Goal: Task Accomplishment & Management: Manage account settings

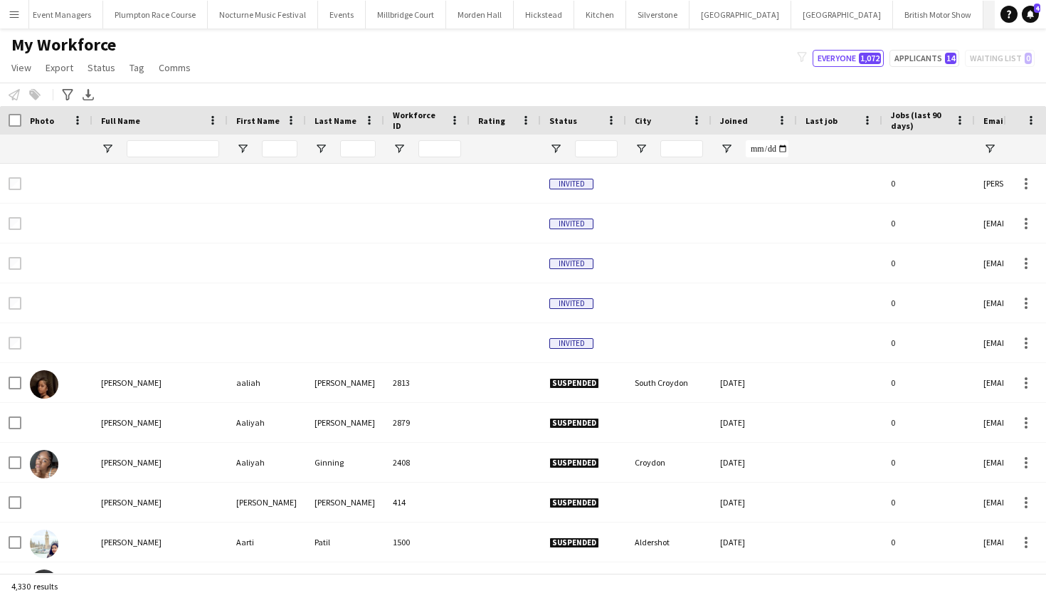
scroll to position [0, 188]
click at [984, 19] on button "KKHQ Close" at bounding box center [1007, 15] width 46 height 28
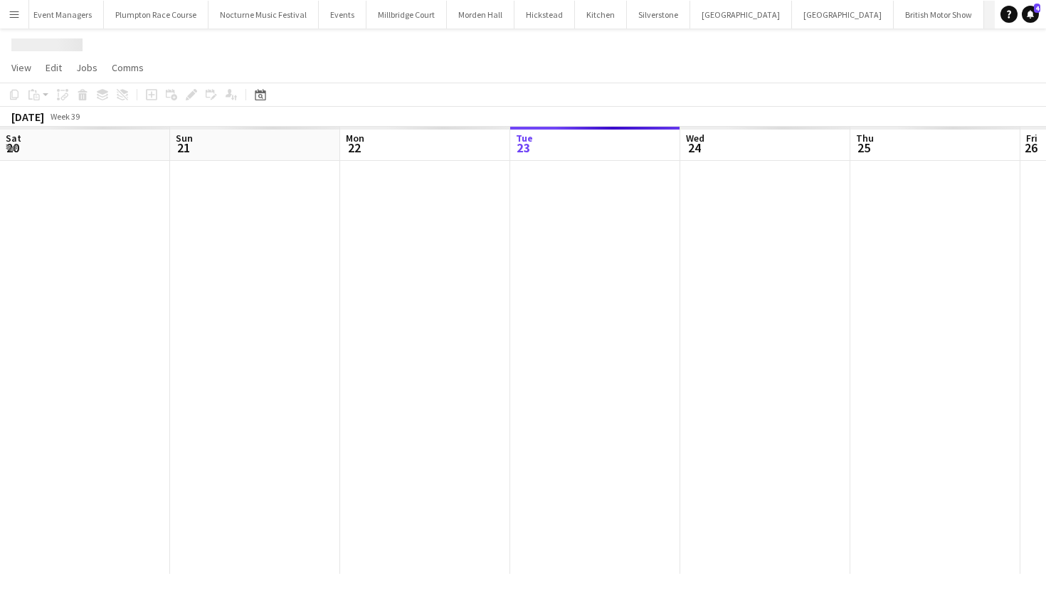
scroll to position [0, 340]
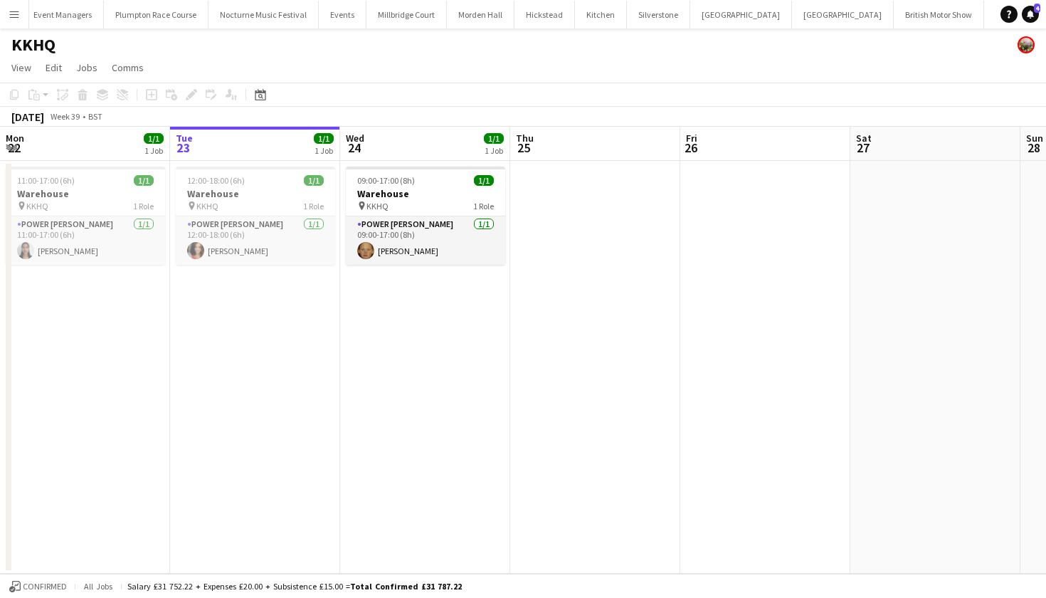
click at [15, 12] on app-icon "Menu" at bounding box center [14, 14] width 11 height 11
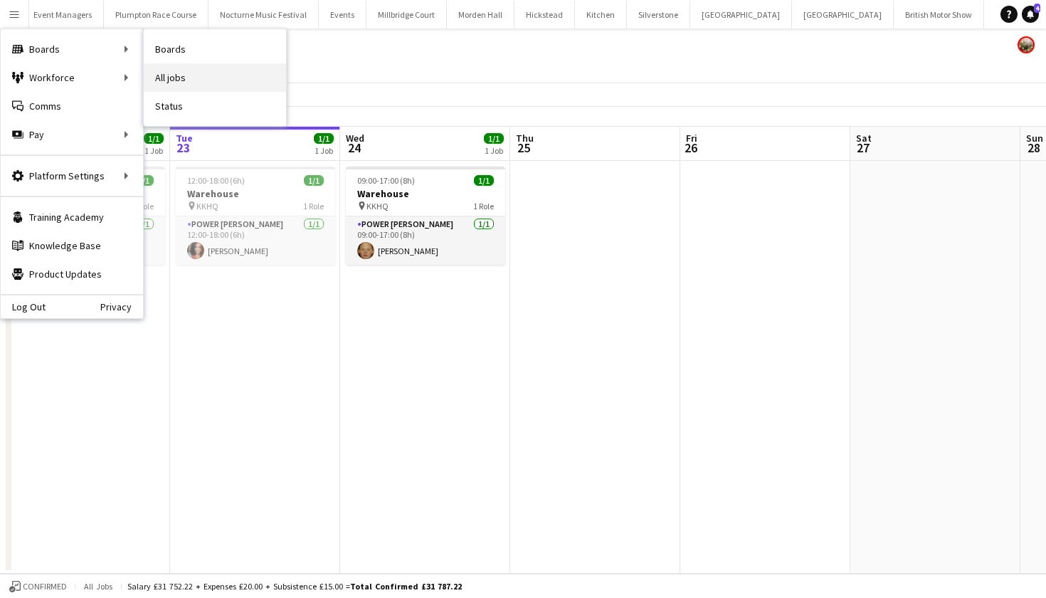
click at [177, 70] on link "All jobs" at bounding box center [215, 77] width 142 height 28
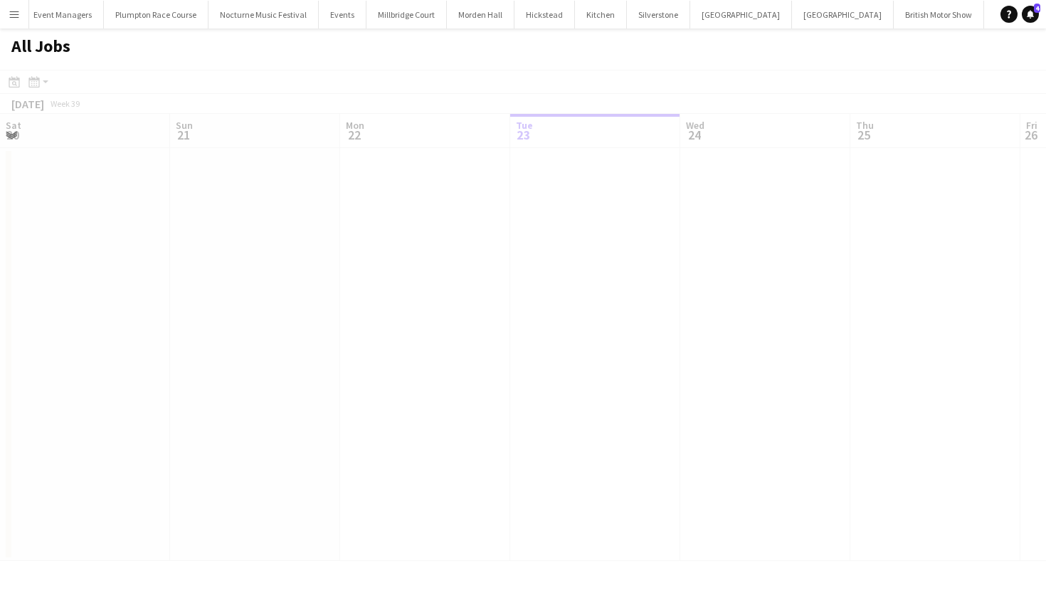
scroll to position [0, 340]
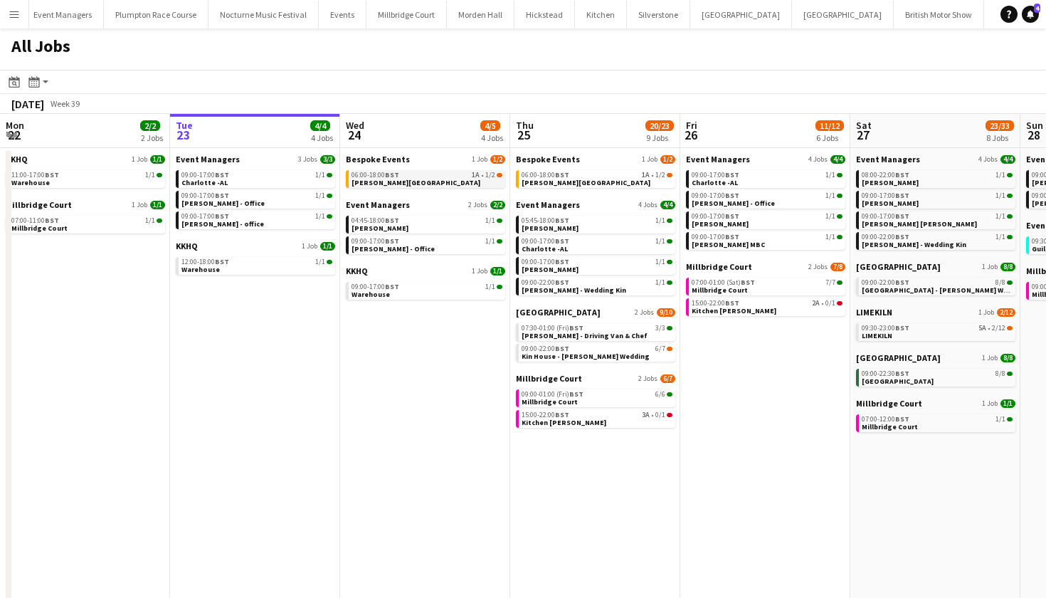
click at [367, 176] on span "06:00-18:00 BST" at bounding box center [375, 174] width 48 height 7
click at [462, 176] on div "06:00-18:00 BST 1A • 1/2" at bounding box center [426, 174] width 151 height 7
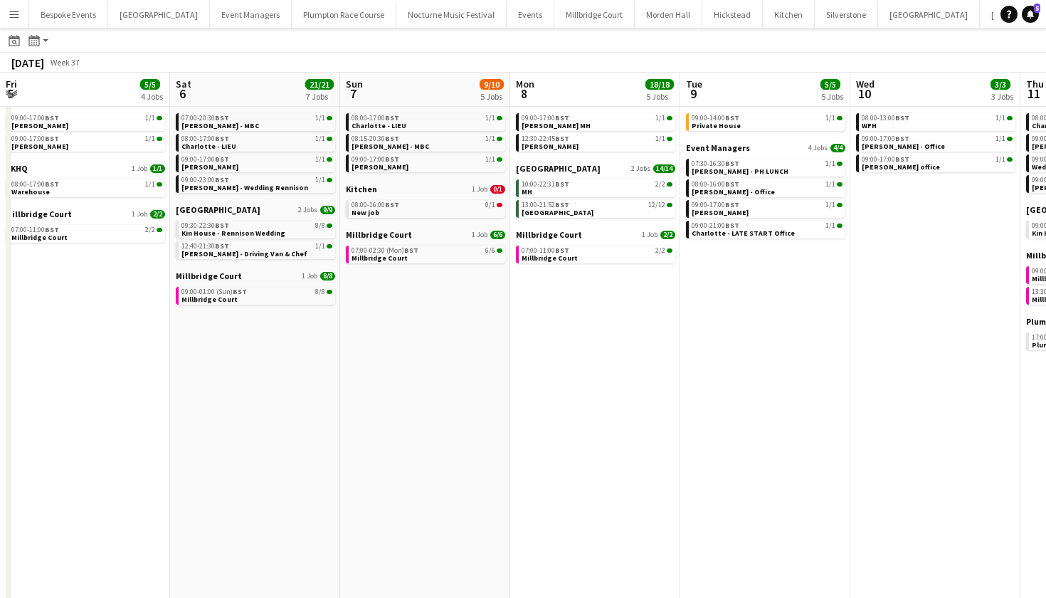
scroll to position [0, 666]
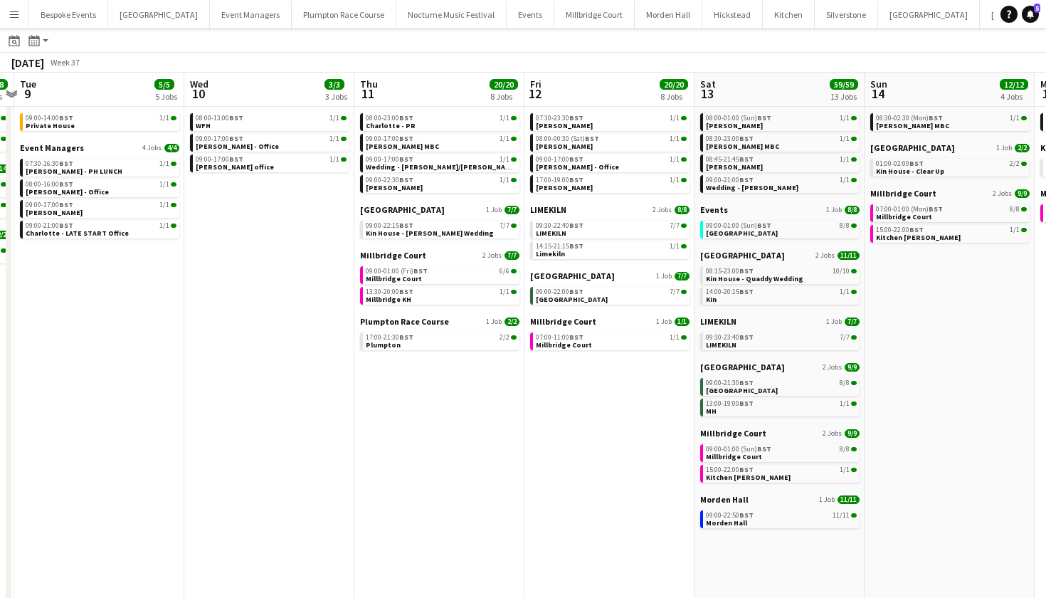
click at [11, 15] on app-icon "Menu" at bounding box center [14, 14] width 11 height 11
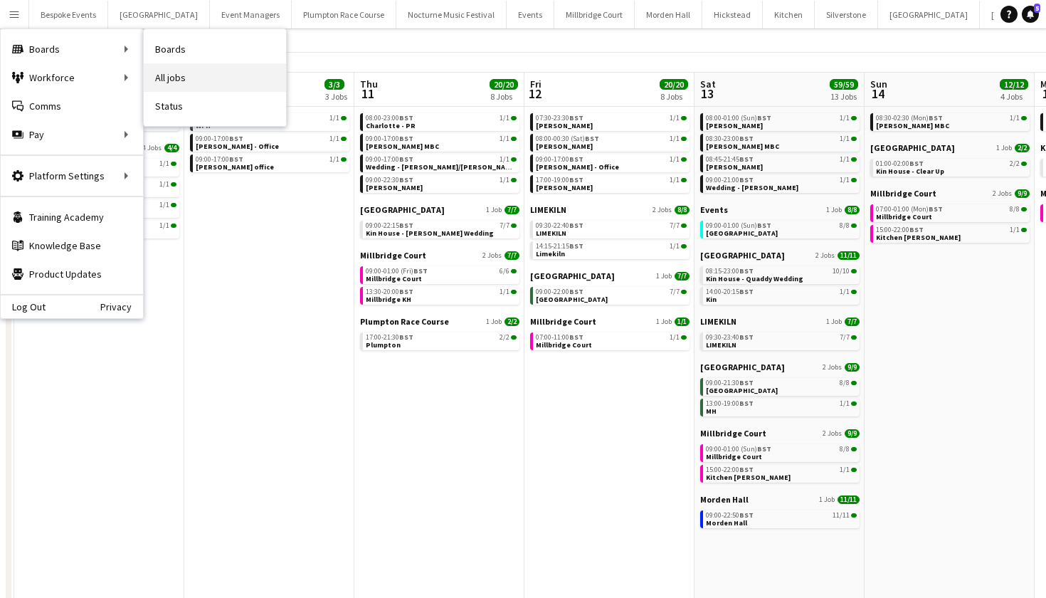
click at [178, 81] on link "All jobs" at bounding box center [215, 77] width 142 height 28
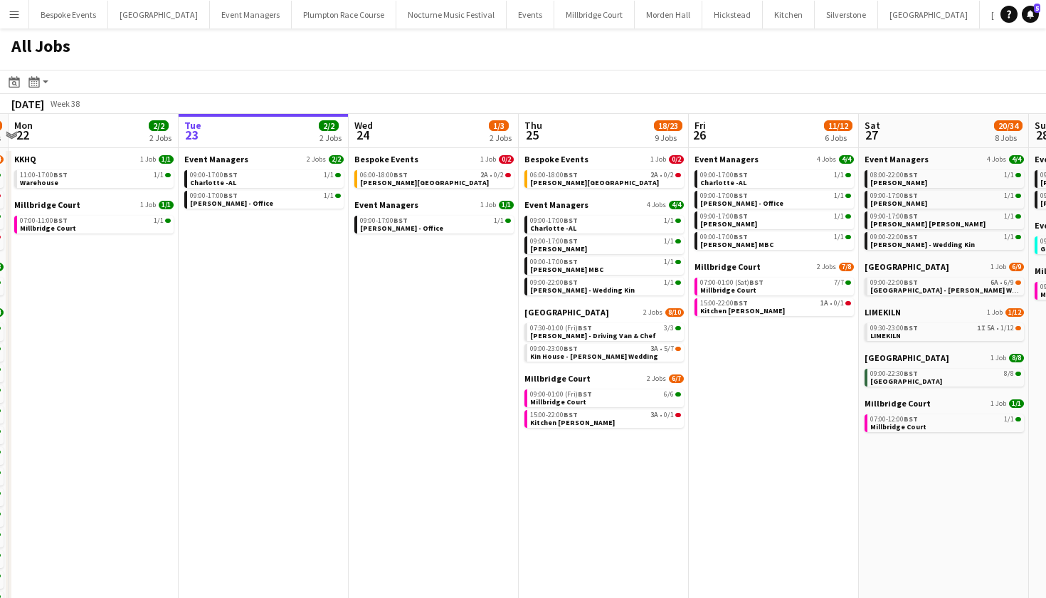
scroll to position [0, 420]
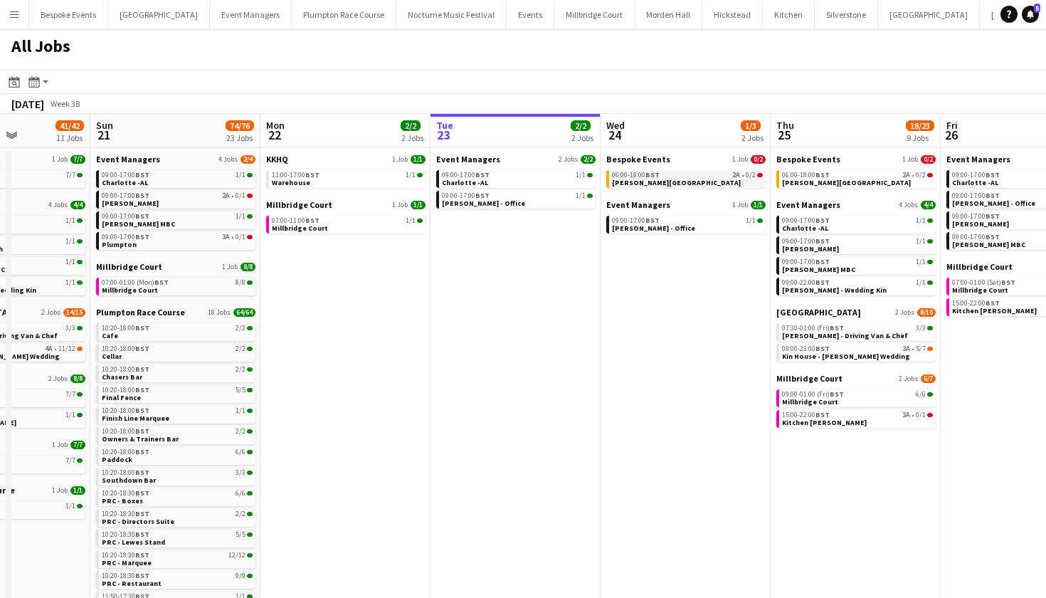
click at [654, 171] on span "BST" at bounding box center [652, 174] width 14 height 9
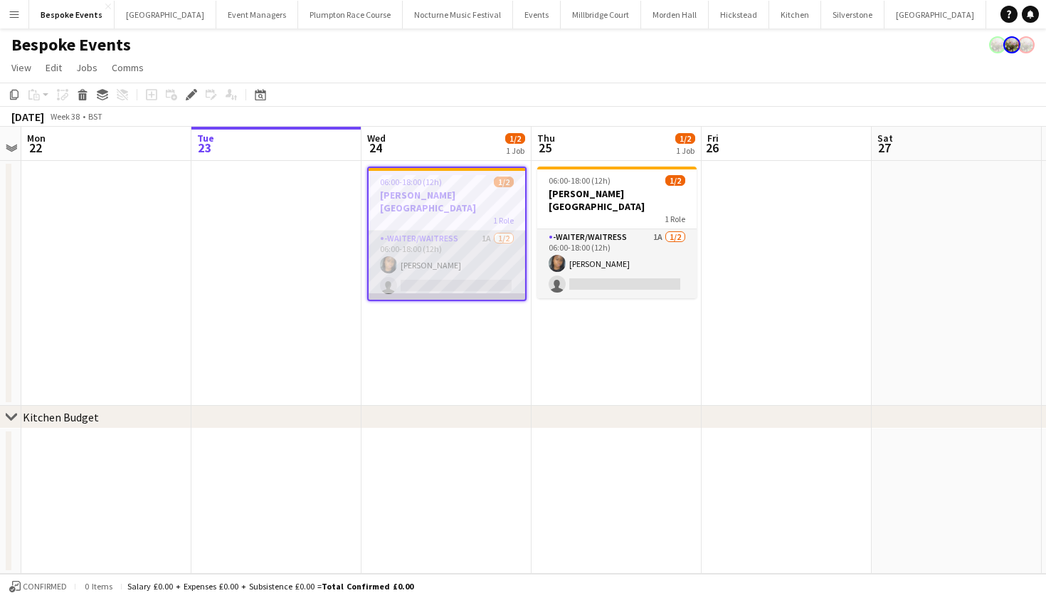
click at [482, 235] on app-card-role "-Waiter/Waitress 1A 1/2 06:00-18:00 (12h) Esther Olusanya single-neutral-actions" at bounding box center [447, 265] width 157 height 69
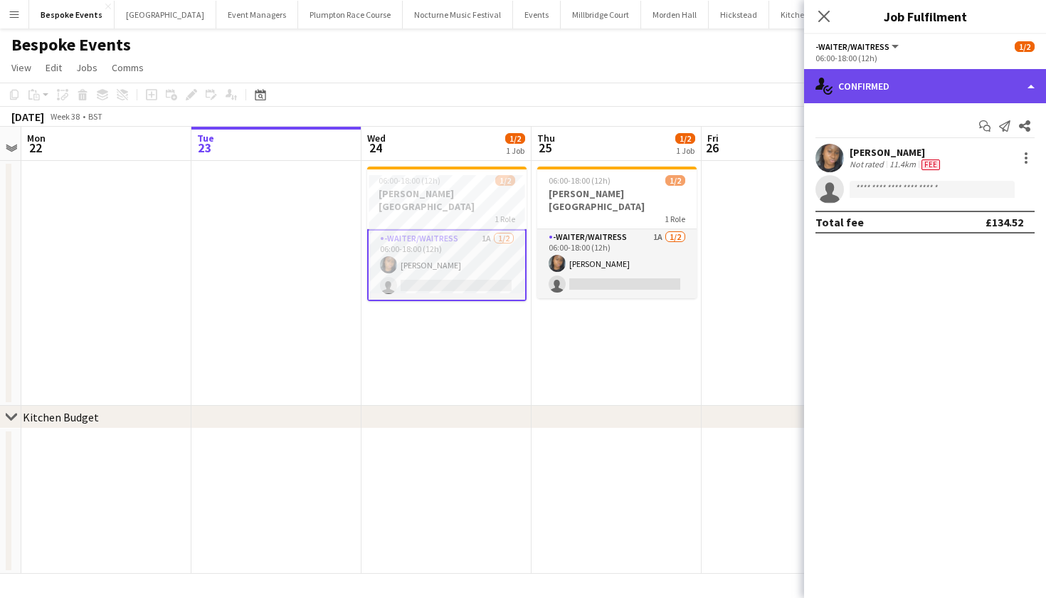
click at [949, 85] on div "single-neutral-actions-check-2 Confirmed" at bounding box center [925, 86] width 242 height 34
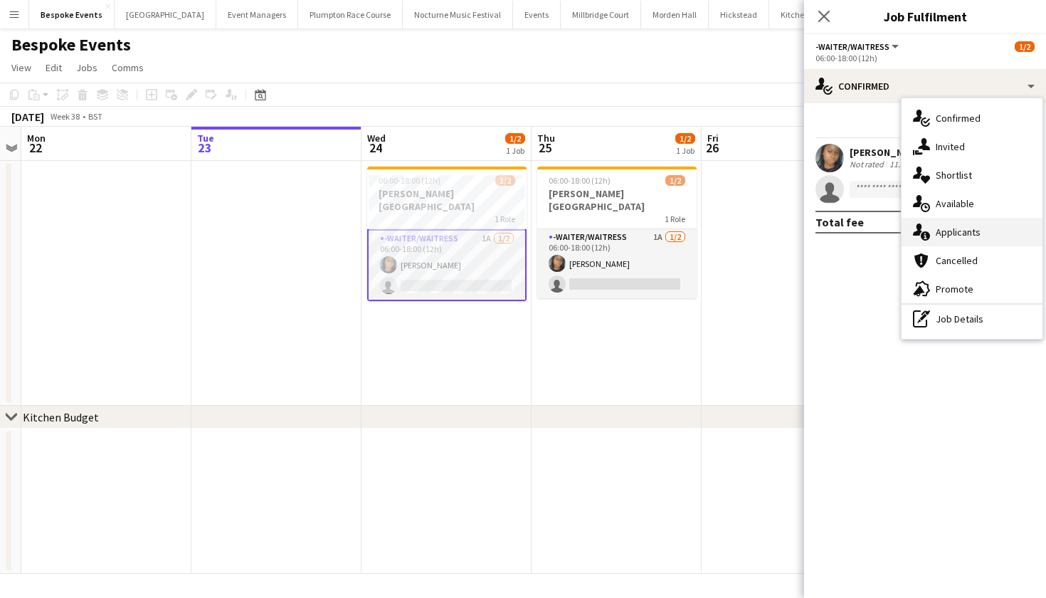
click at [991, 228] on div "single-neutral-actions-information Applicants" at bounding box center [971, 232] width 141 height 28
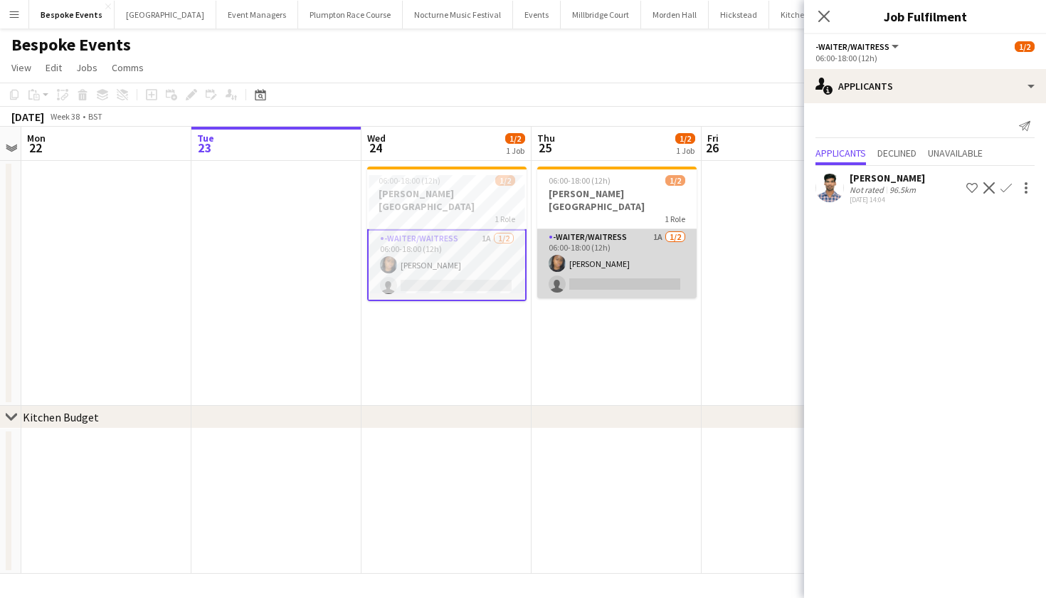
click at [584, 229] on app-card-role "-Waiter/Waitress 1A [DATE] 06:00-18:00 (12h) [PERSON_NAME] single-neutral-actio…" at bounding box center [616, 263] width 159 height 69
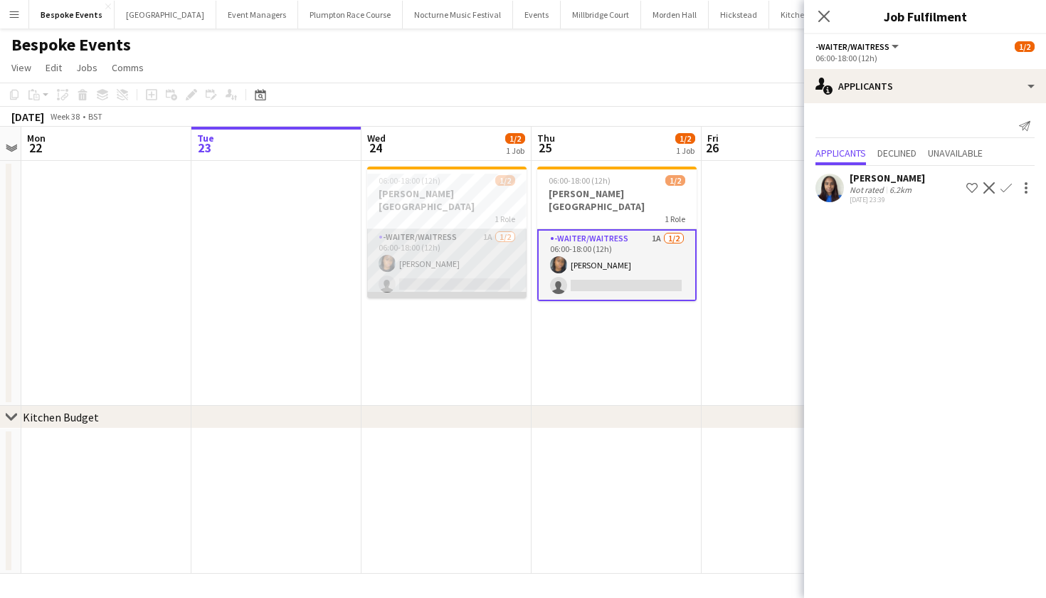
click at [415, 232] on app-card-role "-Waiter/Waitress 1A [DATE] 06:00-18:00 (12h) [PERSON_NAME] single-neutral-actio…" at bounding box center [446, 263] width 159 height 69
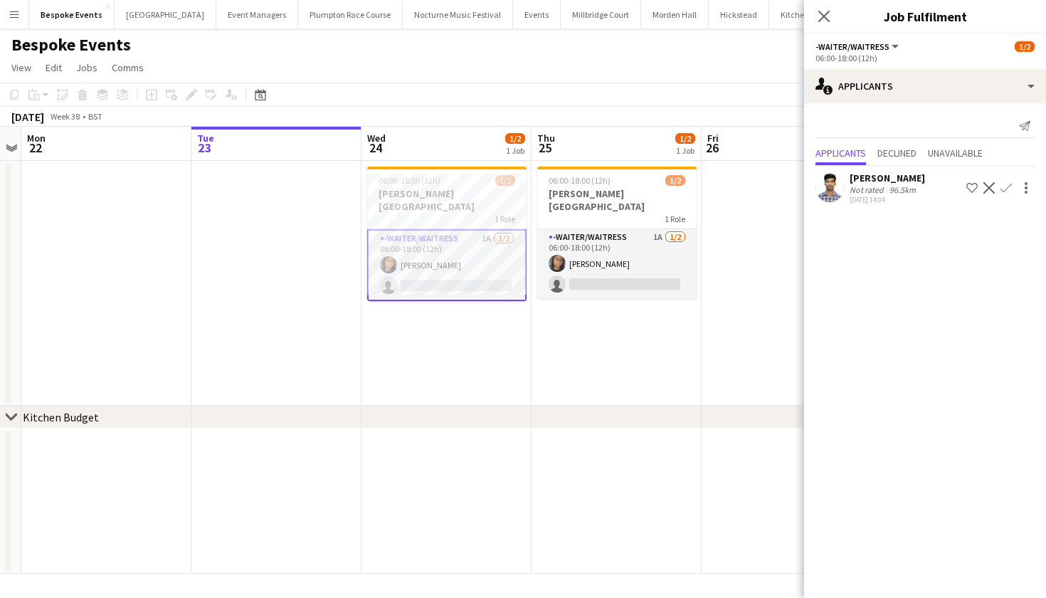
click at [483, 90] on app-toolbar "Copy Paste Paste Command V Paste with crew Command Shift V Paste linked Job Del…" at bounding box center [523, 95] width 1046 height 24
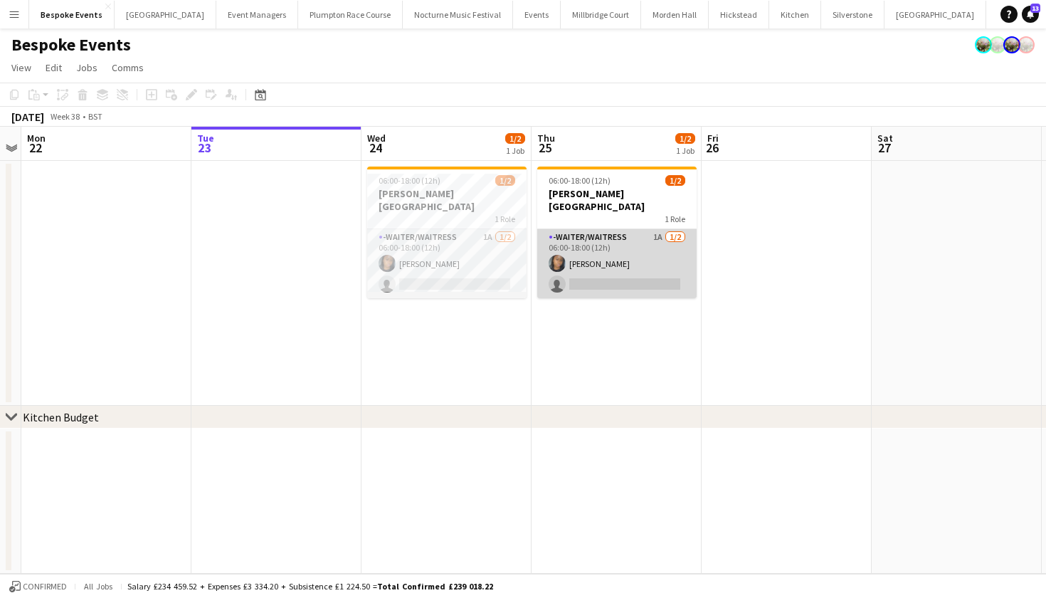
click at [619, 234] on app-card-role "-Waiter/Waitress 1A [DATE] 06:00-18:00 (12h) [PERSON_NAME] single-neutral-actio…" at bounding box center [616, 263] width 159 height 69
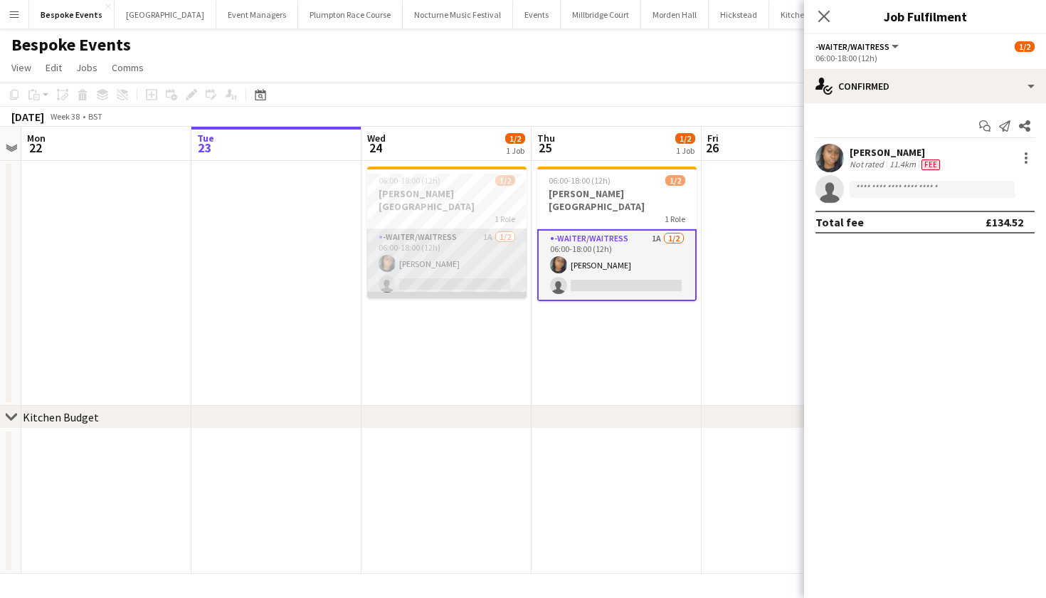
click at [471, 244] on app-card-role "-Waiter/Waitress 1A [DATE] 06:00-18:00 (12h) [PERSON_NAME] single-neutral-actio…" at bounding box center [446, 263] width 159 height 69
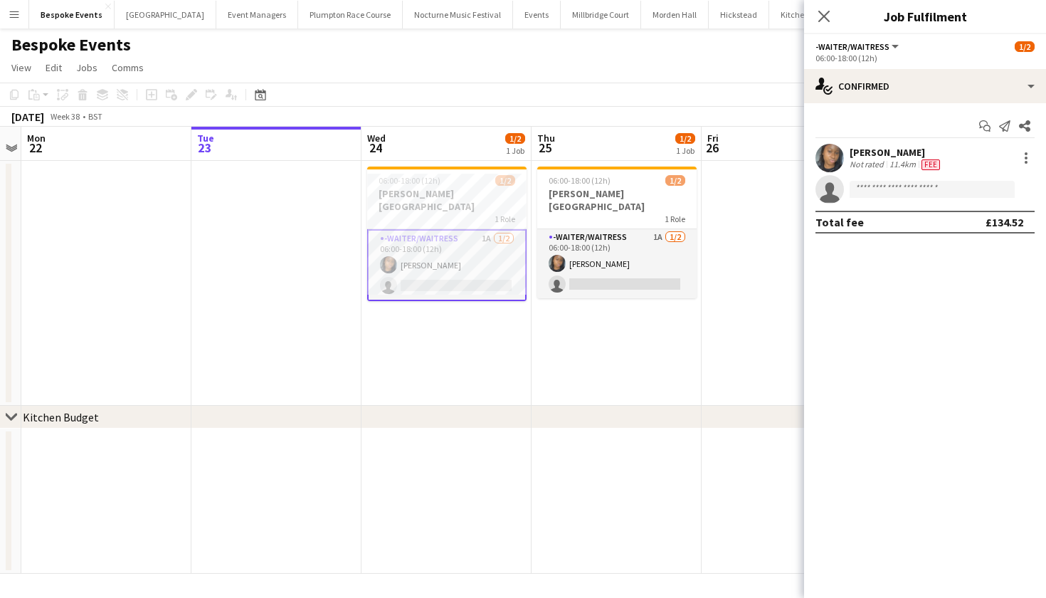
click at [829, 155] on app-user-avatar at bounding box center [829, 158] width 28 height 28
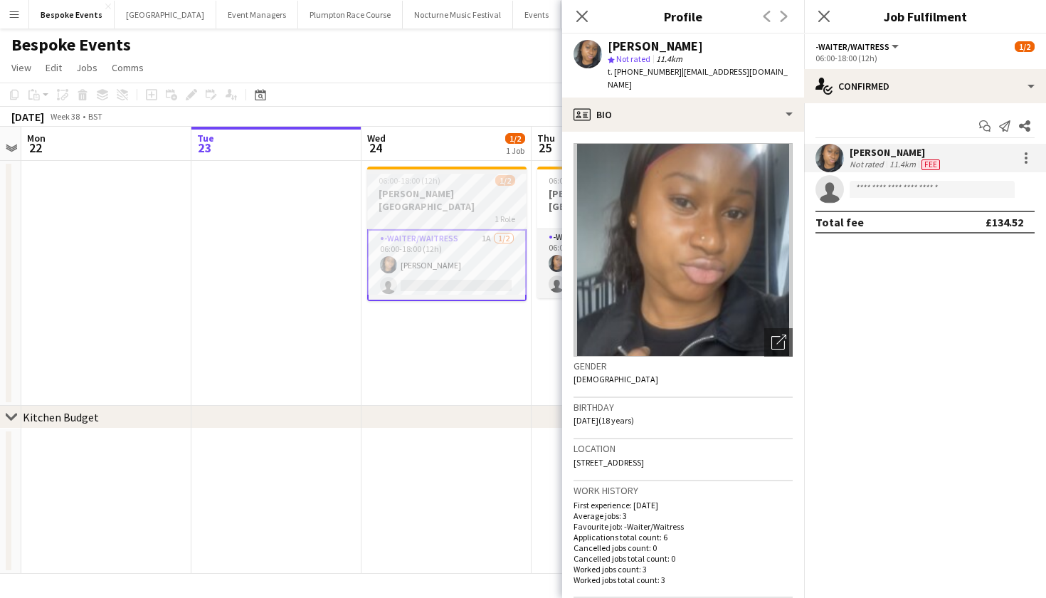
click at [451, 184] on div "06:00-18:00 (12h) 1/2" at bounding box center [446, 180] width 159 height 11
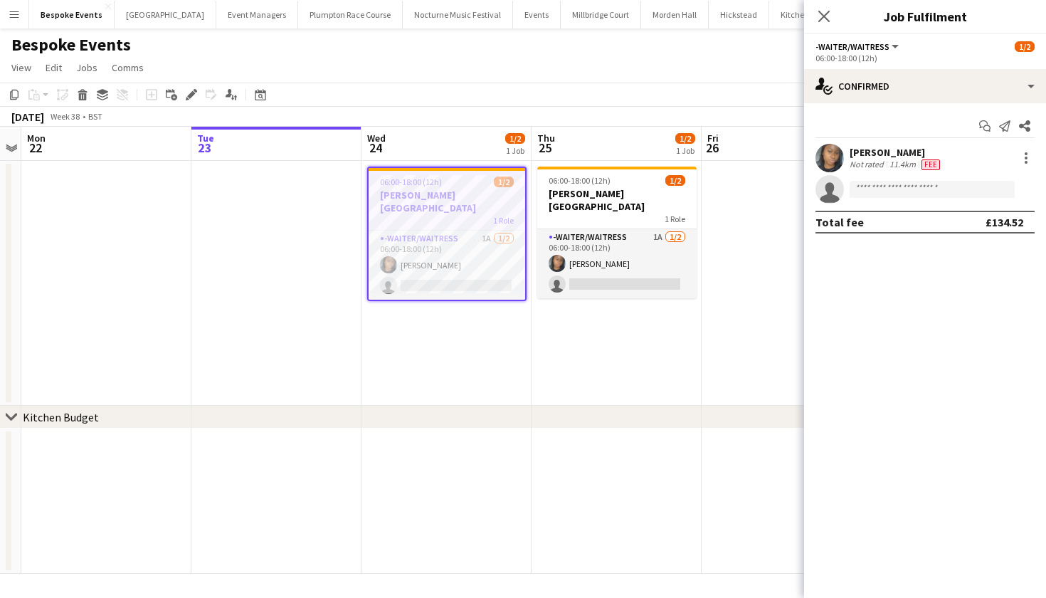
click at [451, 184] on div "06:00-18:00 (12h) 1/2" at bounding box center [447, 181] width 157 height 11
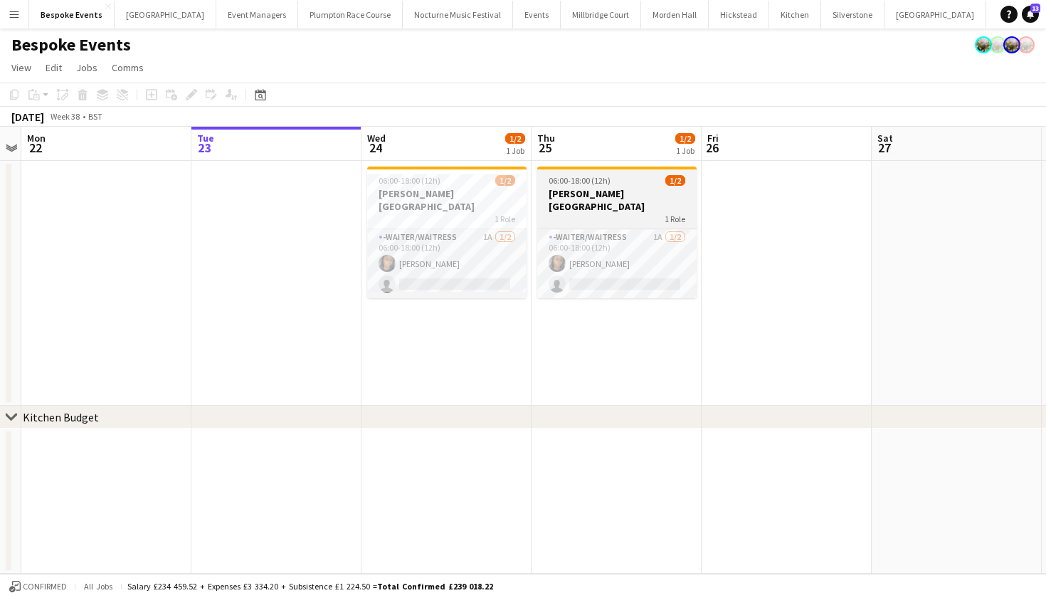
click at [624, 188] on h3 "[PERSON_NAME][GEOGRAPHIC_DATA]" at bounding box center [616, 200] width 159 height 26
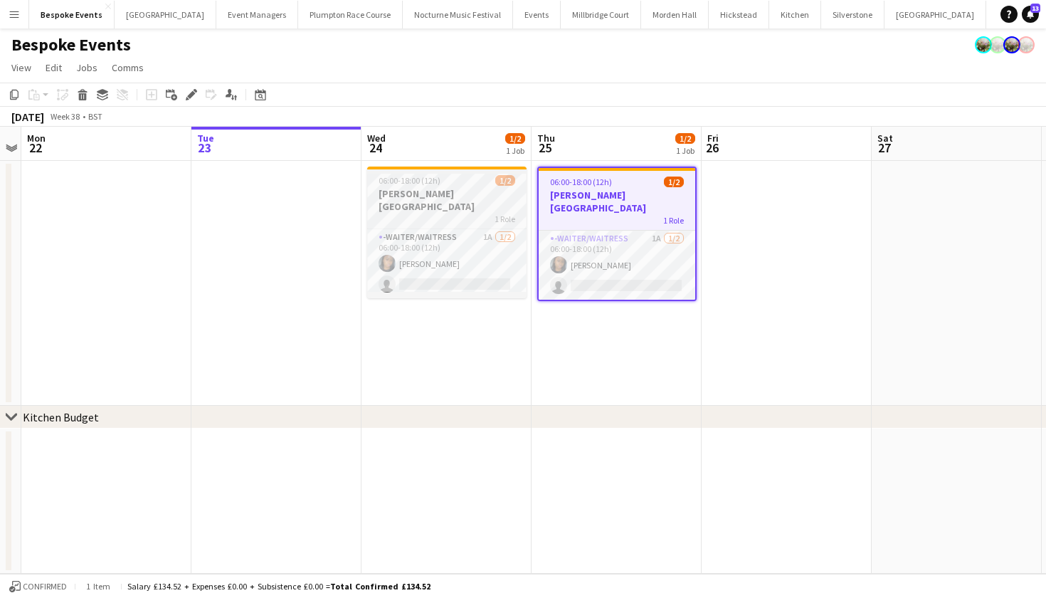
click at [452, 213] on div "1 Role" at bounding box center [446, 218] width 159 height 11
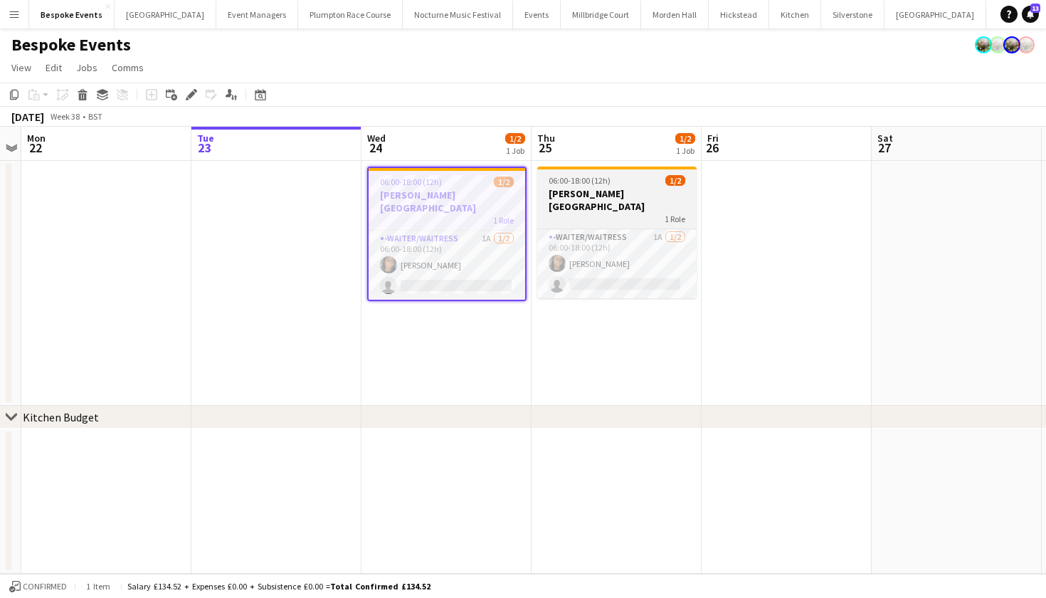
click at [588, 188] on h3 "[PERSON_NAME][GEOGRAPHIC_DATA]" at bounding box center [616, 200] width 159 height 26
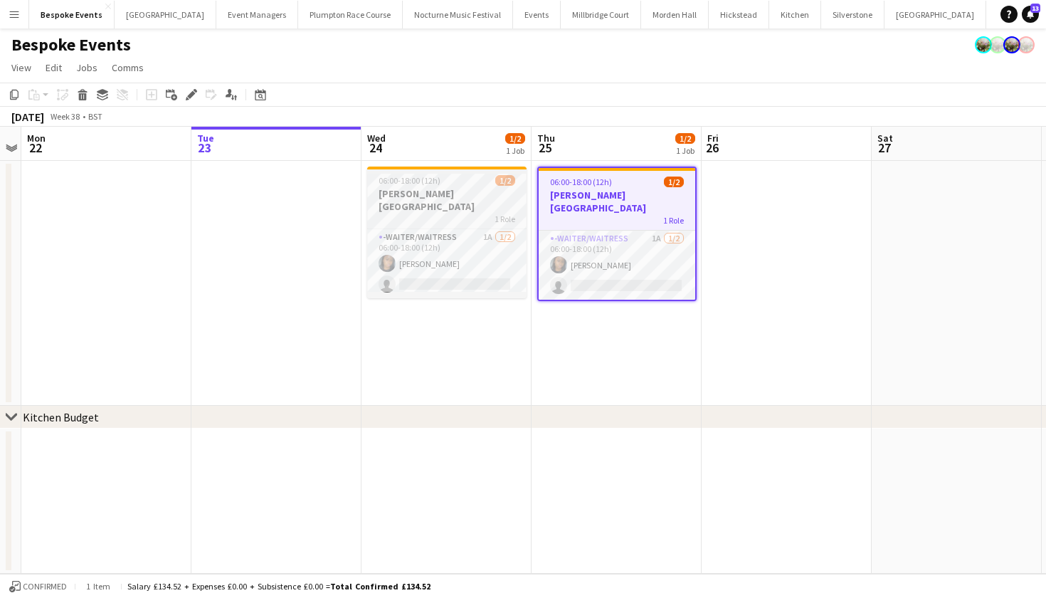
click at [465, 184] on div "06:00-18:00 (12h) 1/2" at bounding box center [446, 180] width 159 height 11
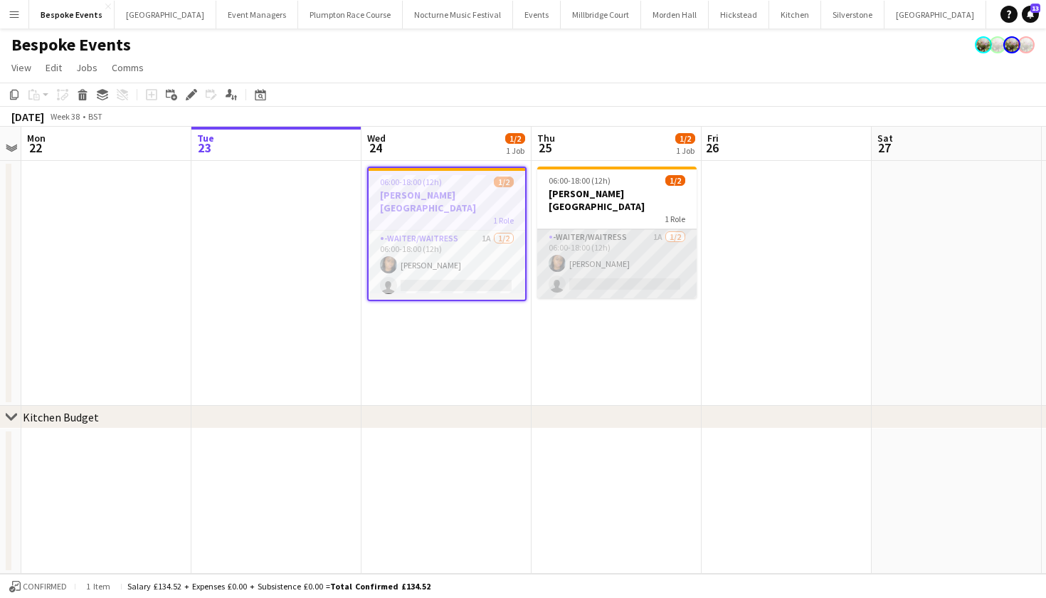
click at [594, 247] on app-card-role "-Waiter/Waitress 1A [DATE] 06:00-18:00 (12h) [PERSON_NAME] single-neutral-actio…" at bounding box center [616, 263] width 159 height 69
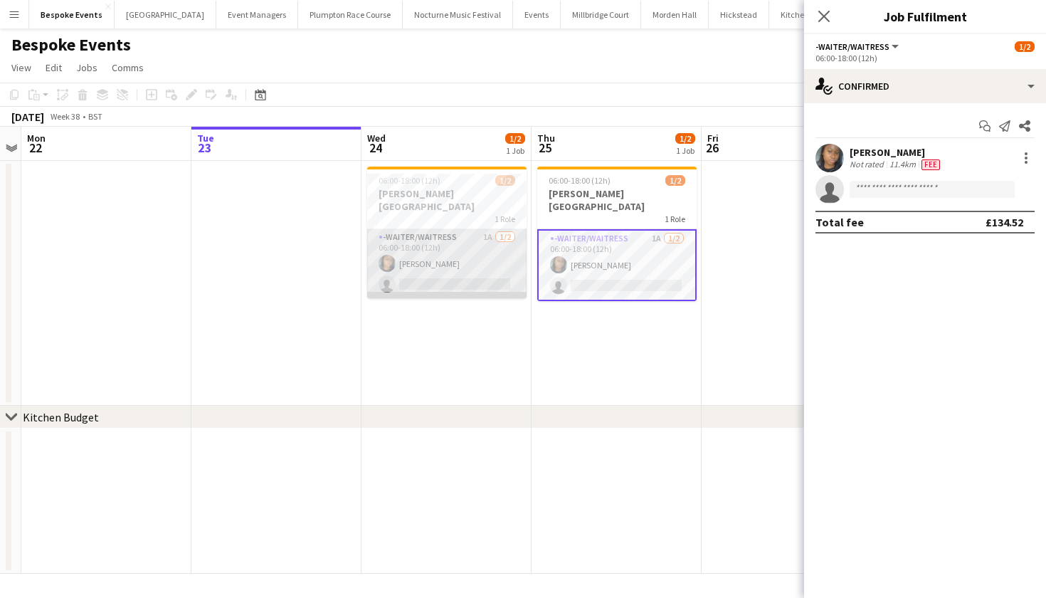
click at [457, 253] on app-card-role "-Waiter/Waitress 1A [DATE] 06:00-18:00 (12h) [PERSON_NAME] single-neutral-actio…" at bounding box center [446, 263] width 159 height 69
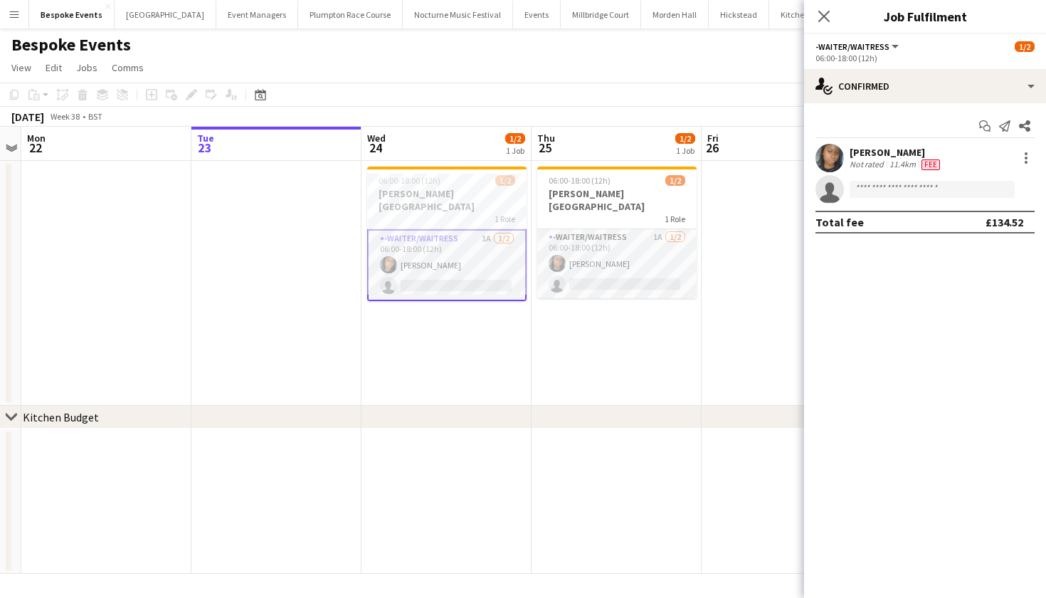
click at [12, 17] on app-icon "Menu" at bounding box center [14, 14] width 11 height 11
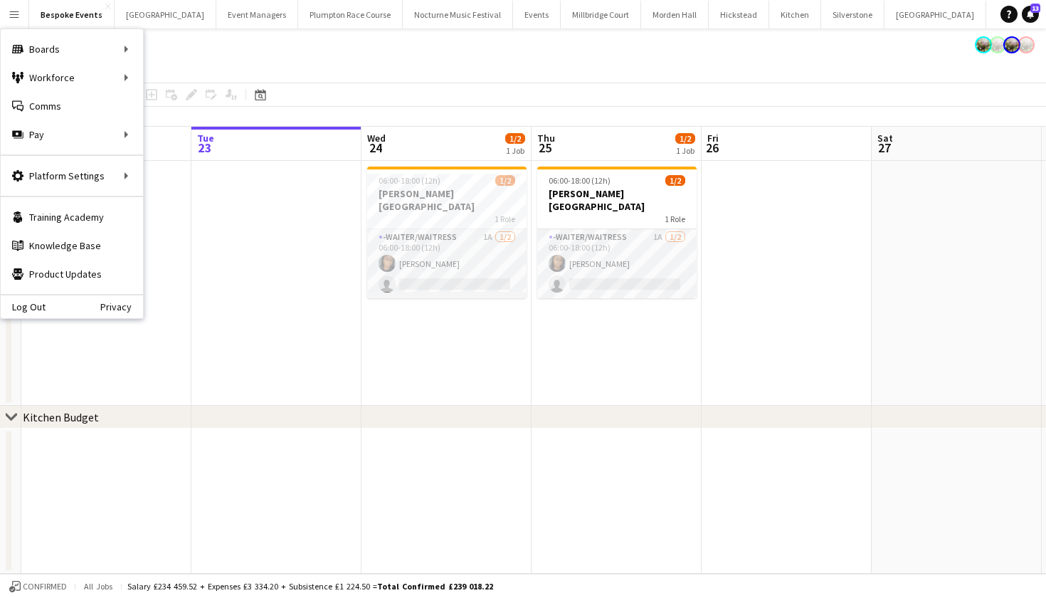
click at [332, 70] on app-page-menu "View Day view expanded Day view collapsed Month view Date picker Jump to today …" at bounding box center [523, 68] width 1046 height 27
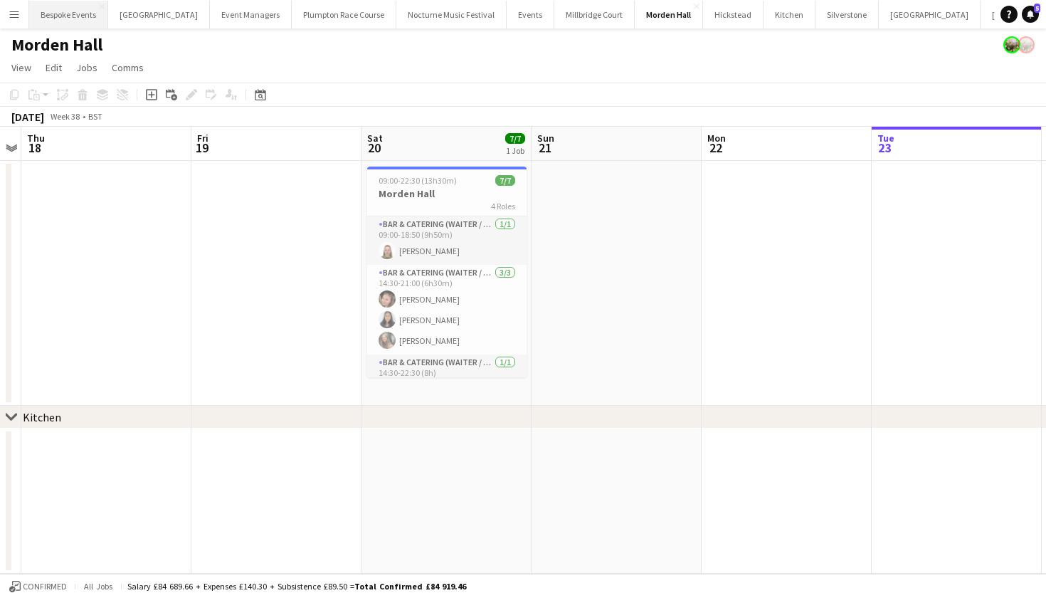
click at [51, 16] on button "Bespoke Events Close" at bounding box center [68, 15] width 79 height 28
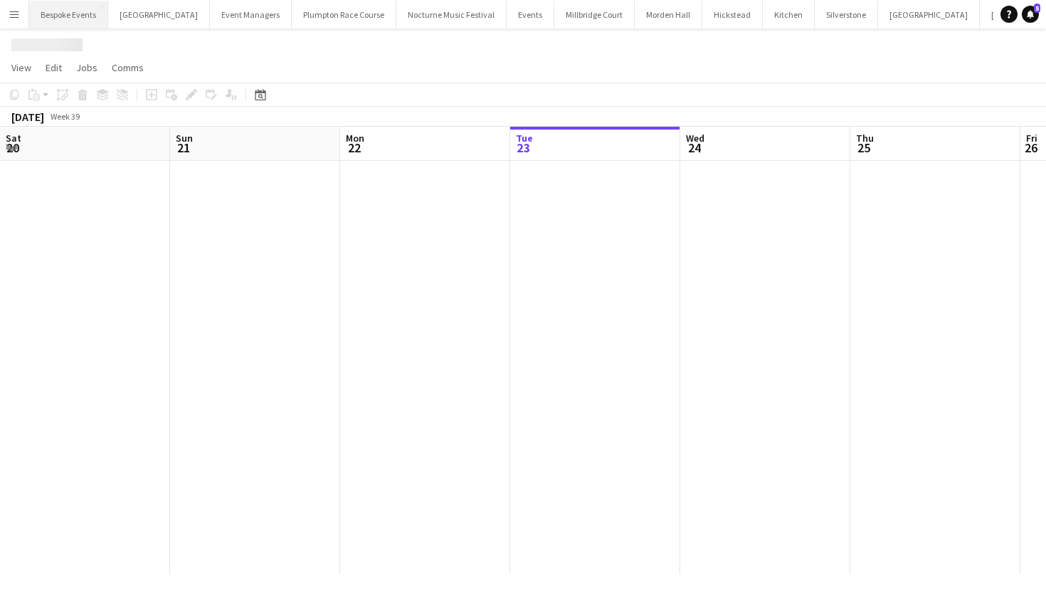
scroll to position [0, 340]
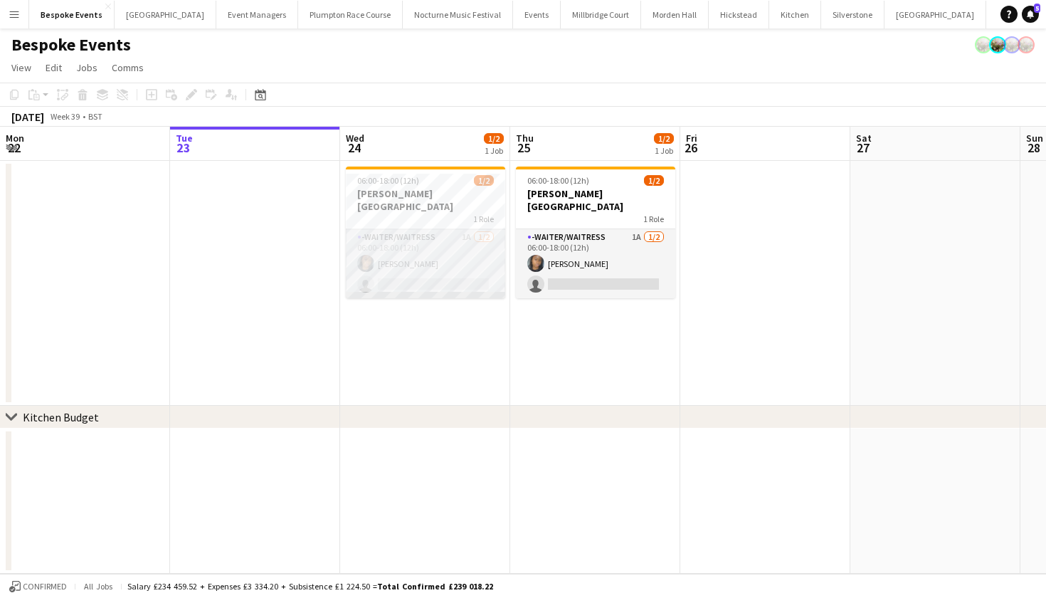
click at [435, 233] on app-card-role "-Waiter/Waitress 1A [DATE] 06:00-18:00 (12h) [PERSON_NAME] single-neutral-actio…" at bounding box center [425, 263] width 159 height 69
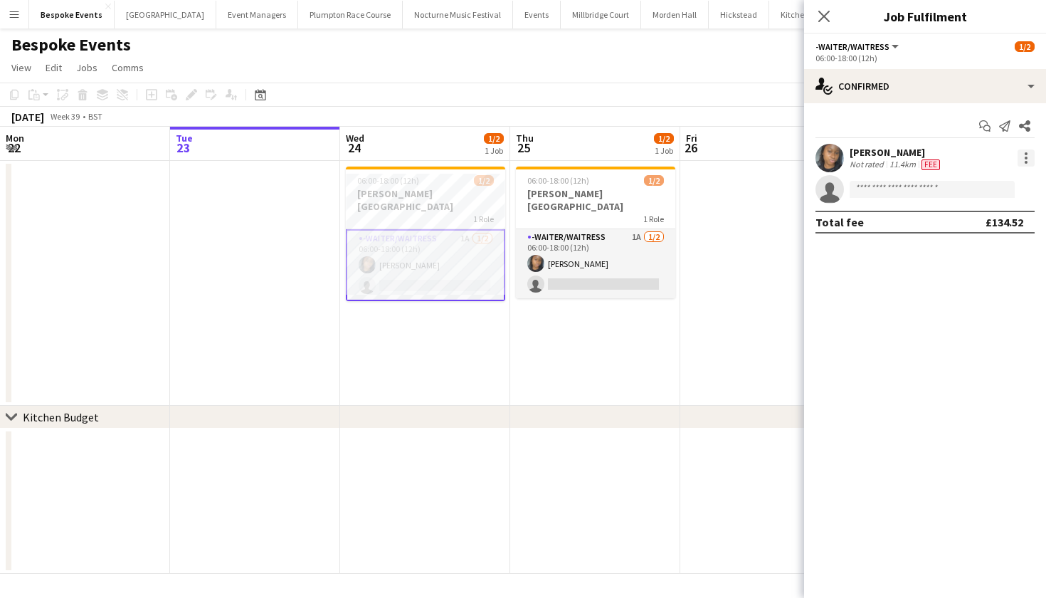
click at [1025, 152] on div at bounding box center [1025, 157] width 17 height 17
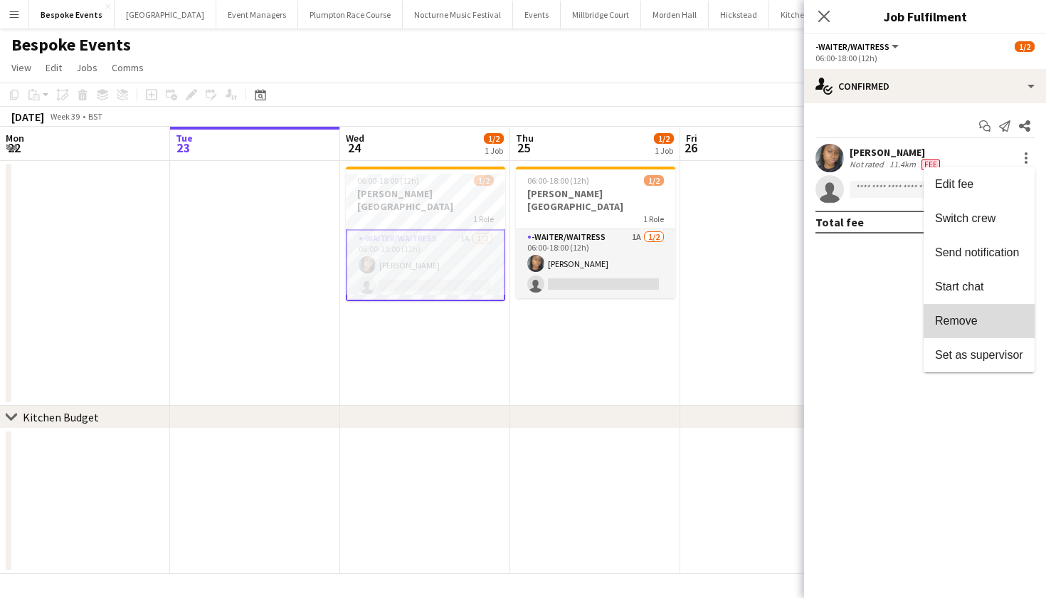
click at [986, 314] on span "Remove" at bounding box center [979, 320] width 88 height 13
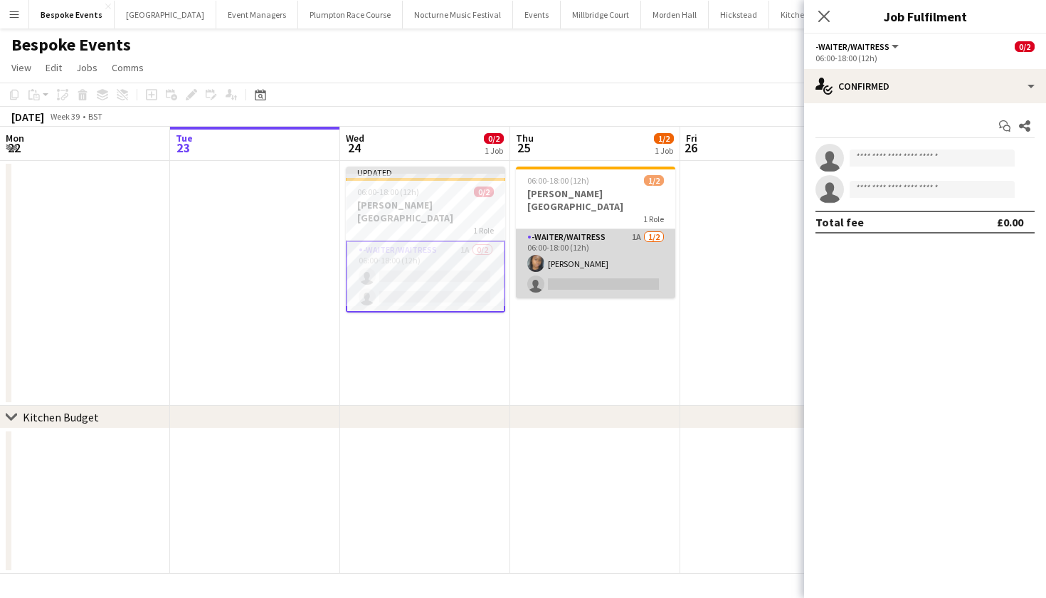
click at [646, 239] on app-card-role "-Waiter/Waitress 1A [DATE] 06:00-18:00 (12h) [PERSON_NAME] single-neutral-actio…" at bounding box center [595, 263] width 159 height 69
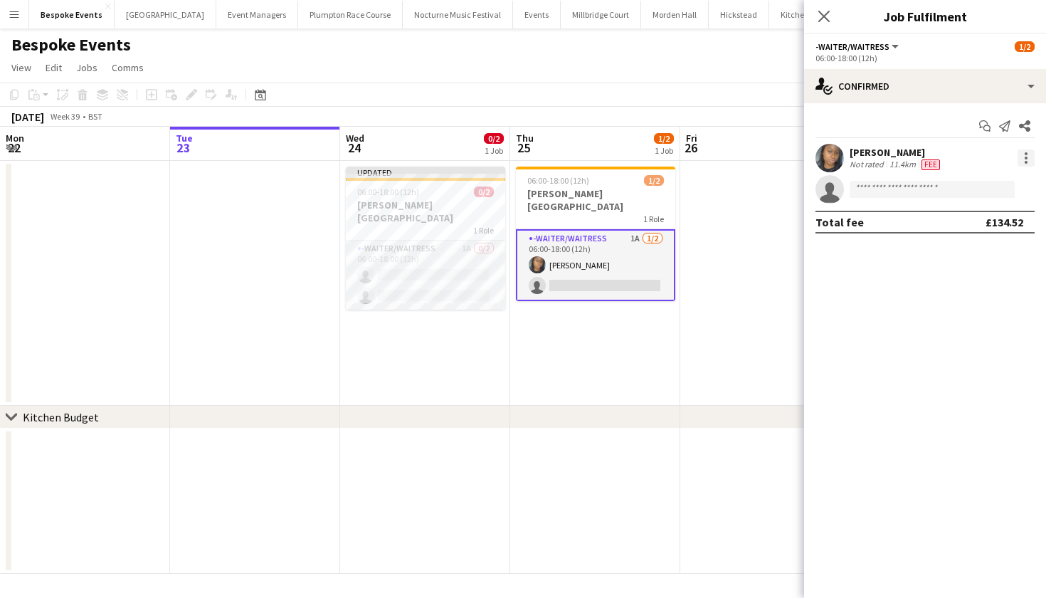
click at [1025, 157] on div at bounding box center [1026, 158] width 3 height 3
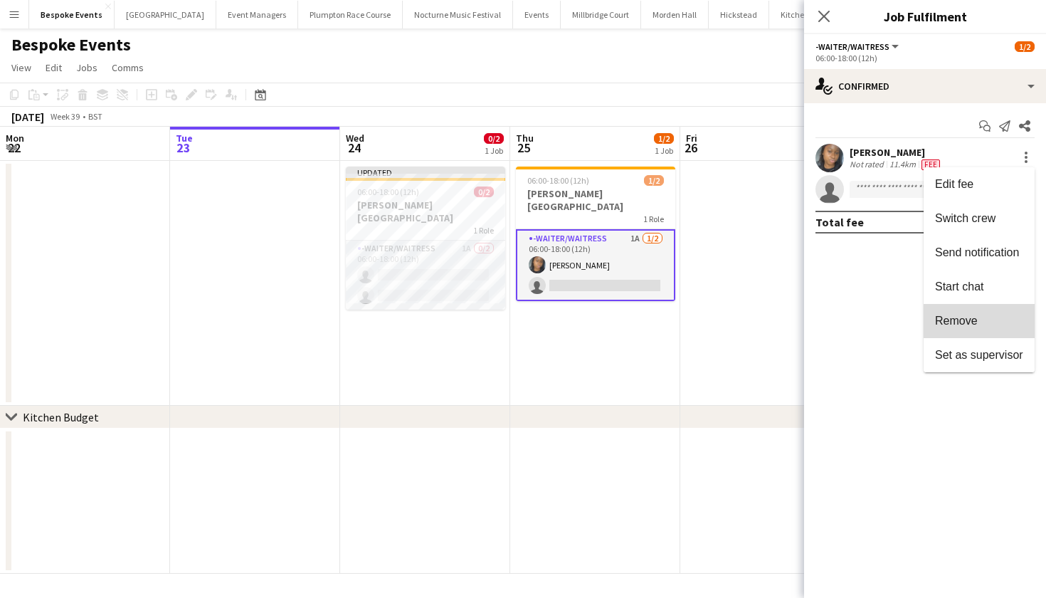
click at [995, 327] on span "Remove" at bounding box center [979, 320] width 88 height 13
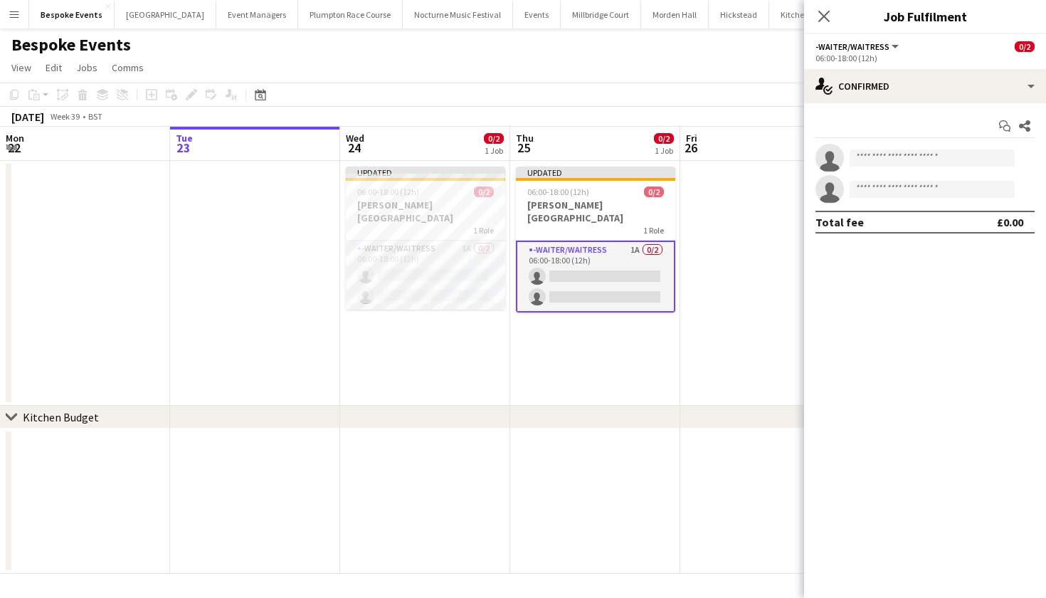
click at [723, 229] on app-date-cell at bounding box center [765, 283] width 170 height 245
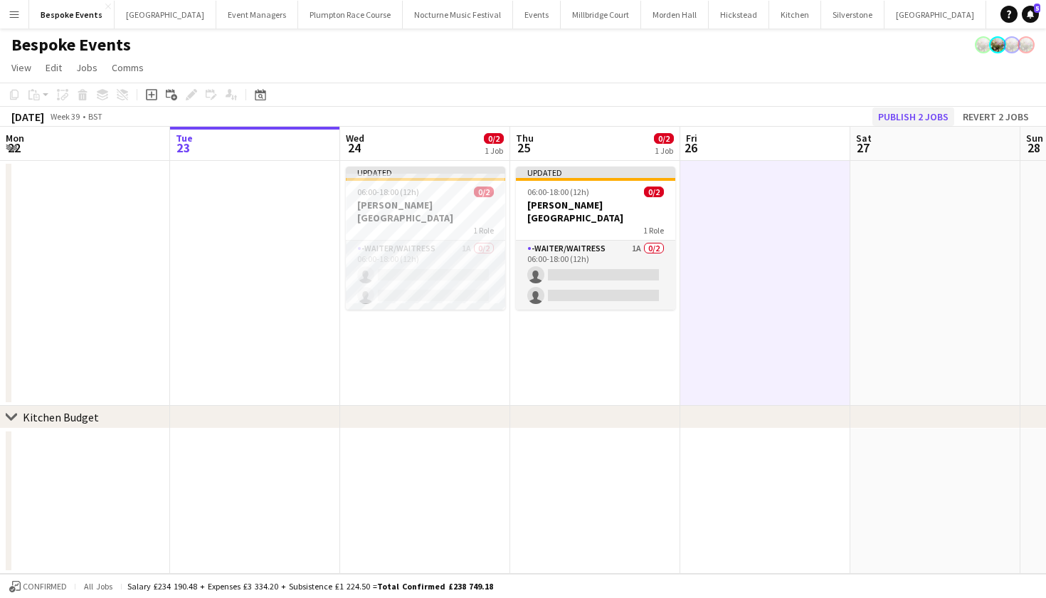
click at [921, 117] on button "Publish 2 jobs" at bounding box center [913, 116] width 82 height 18
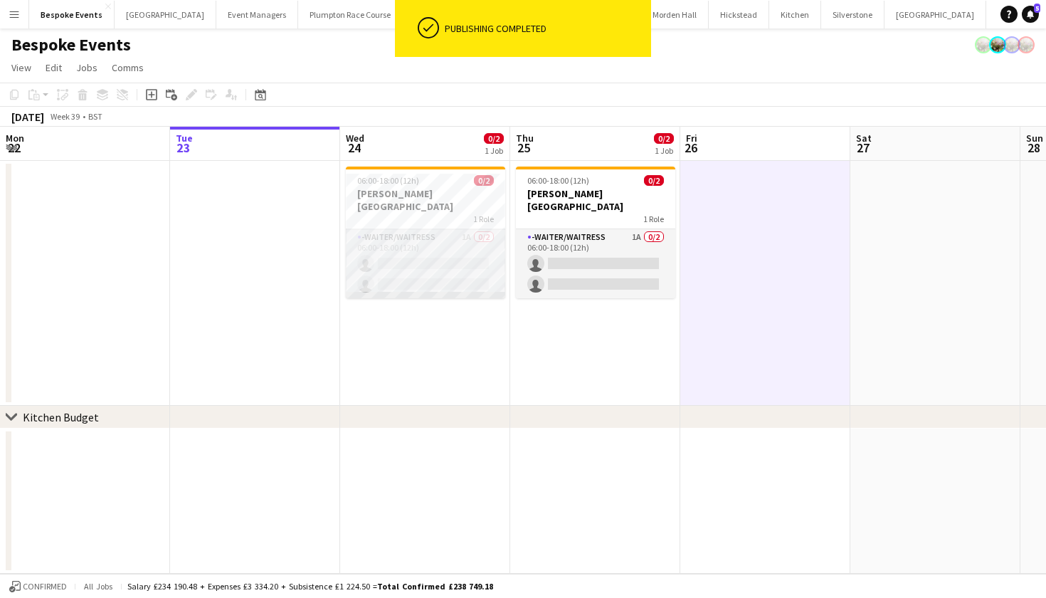
click at [401, 250] on app-card-role "-Waiter/Waitress 1A 0/2 06:00-18:00 (12h) single-neutral-actions single-neutral…" at bounding box center [425, 263] width 159 height 69
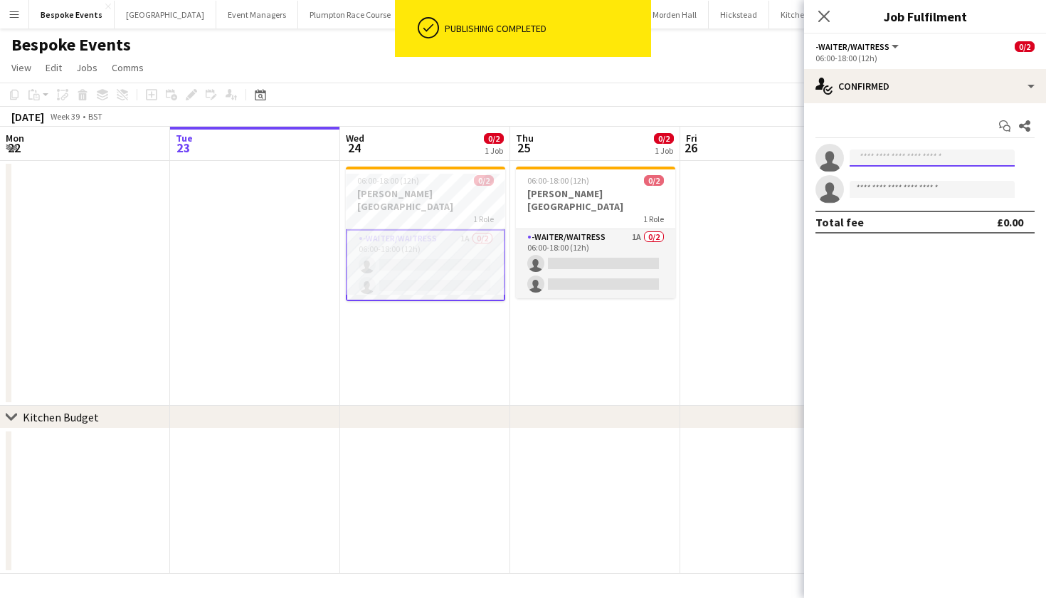
click at [887, 159] on input at bounding box center [931, 157] width 165 height 17
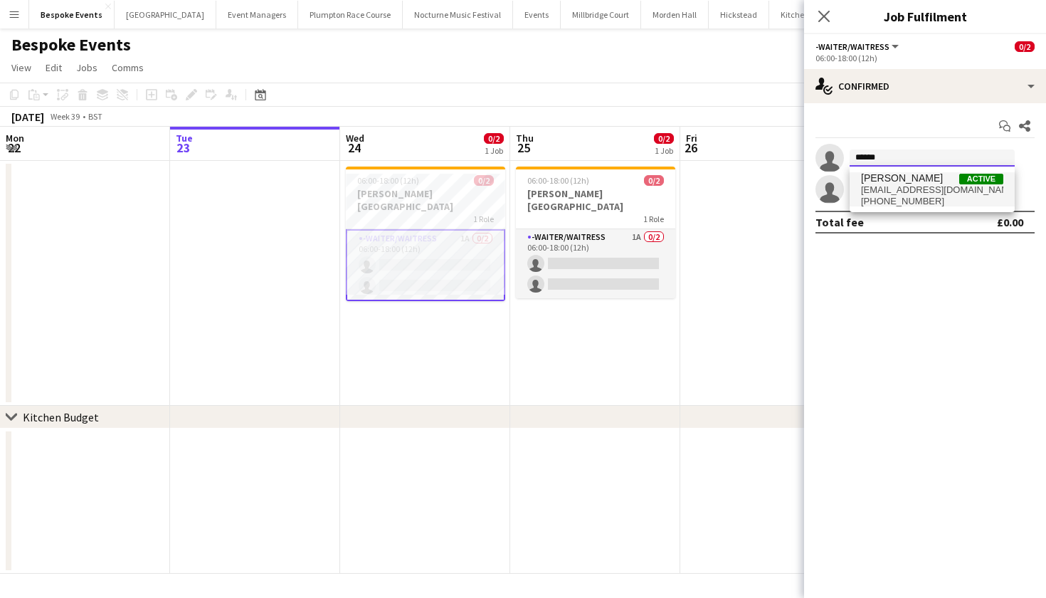
type input "******"
click at [908, 198] on span "[PHONE_NUMBER]" at bounding box center [932, 201] width 142 height 11
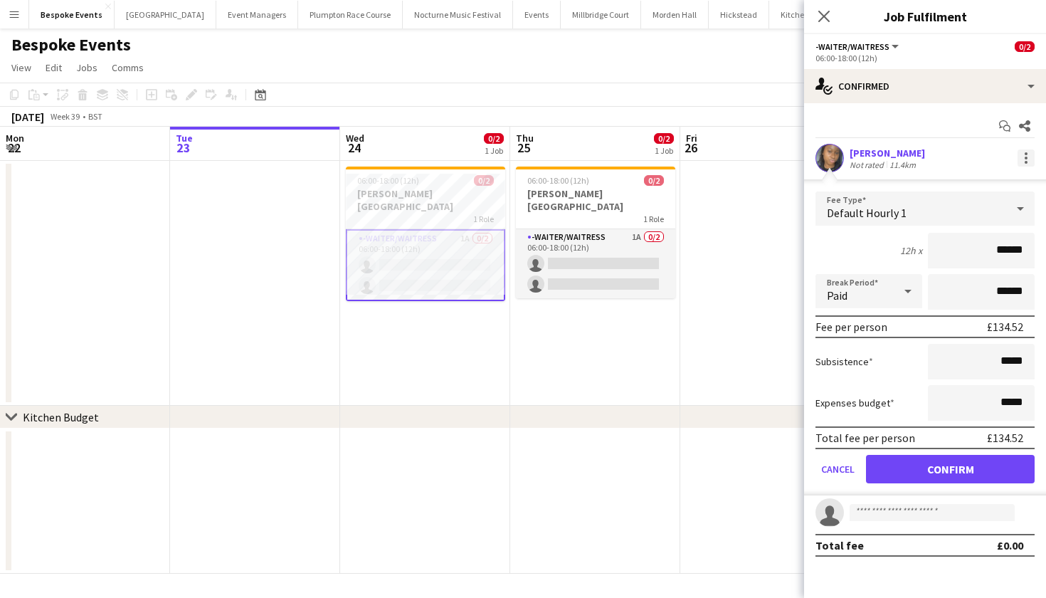
click at [1027, 157] on div at bounding box center [1025, 157] width 17 height 17
click at [1009, 225] on button "Send notification" at bounding box center [978, 218] width 111 height 34
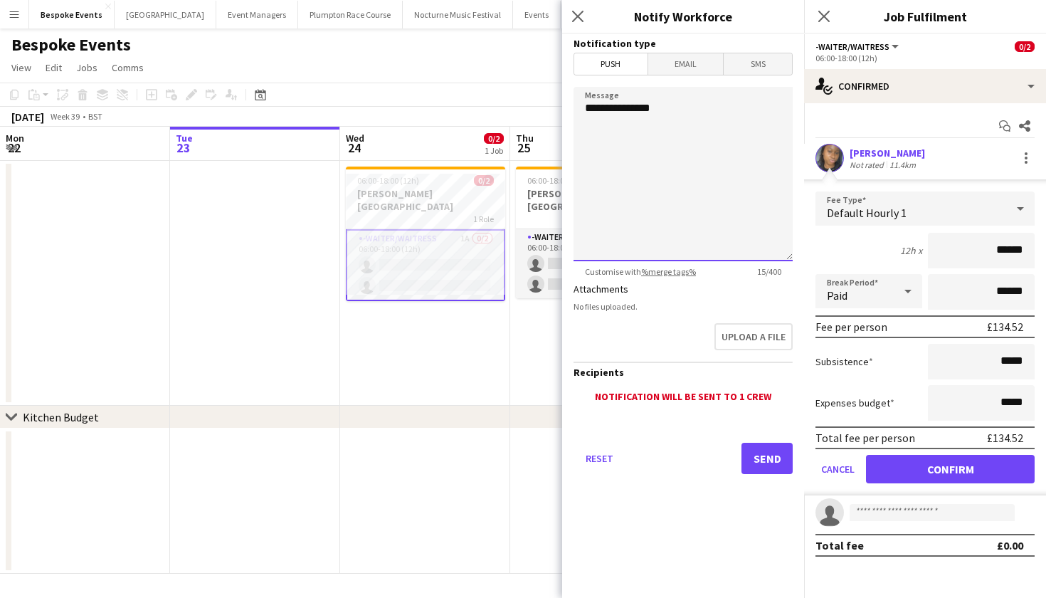
click at [682, 132] on textarea "**********" at bounding box center [682, 174] width 219 height 174
click at [617, 137] on textarea "**********" at bounding box center [682, 174] width 219 height 174
click at [741, 143] on textarea "**********" at bounding box center [682, 174] width 219 height 174
click at [644, 139] on textarea "**********" at bounding box center [682, 174] width 219 height 174
click at [754, 138] on textarea "**********" at bounding box center [682, 174] width 219 height 174
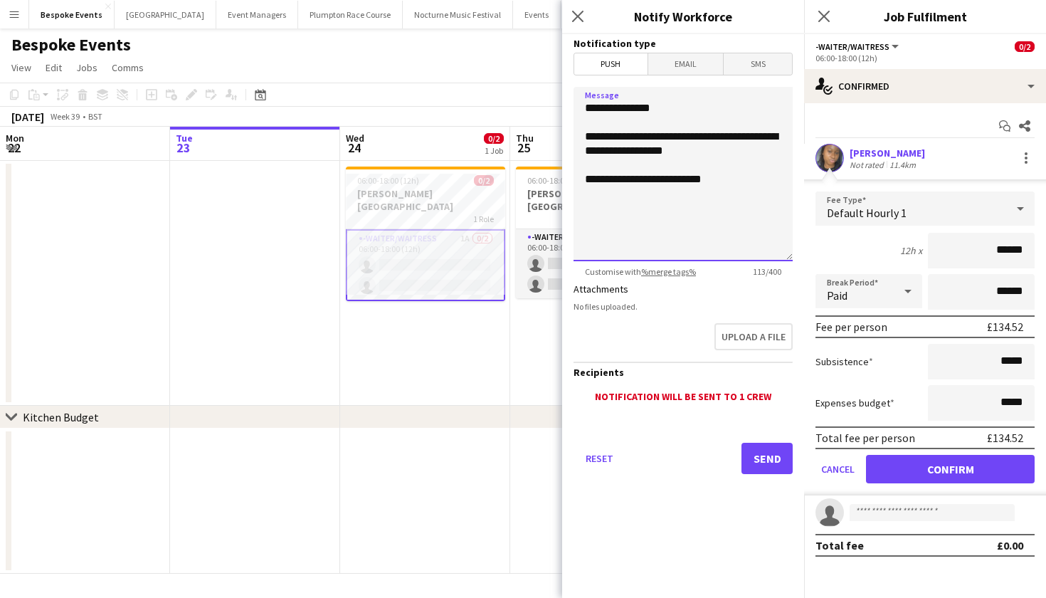
type textarea "**********"
click at [763, 465] on button "Send" at bounding box center [766, 458] width 51 height 31
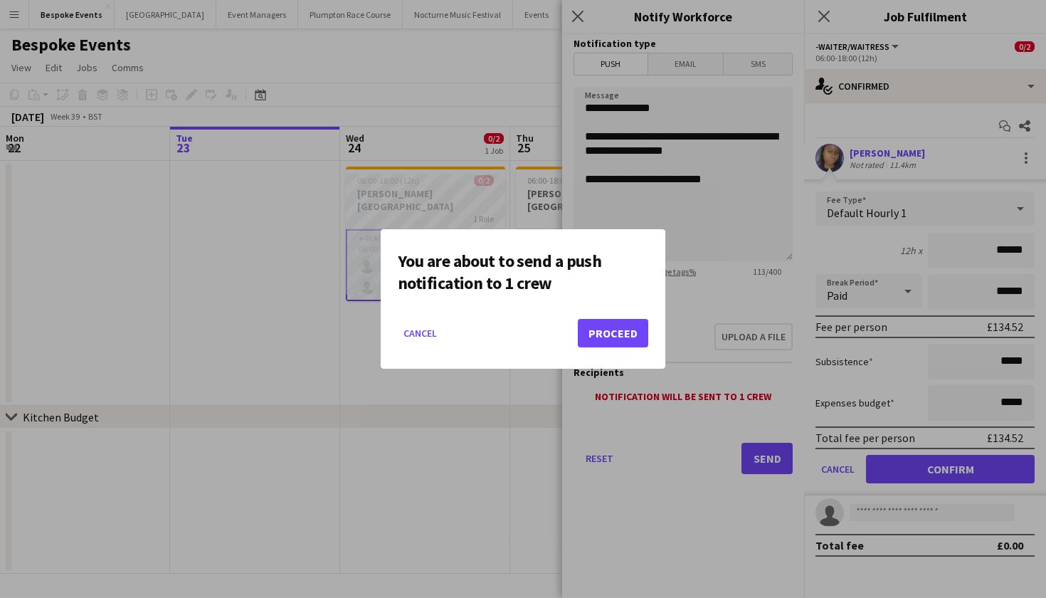
click at [610, 339] on button "Proceed" at bounding box center [613, 333] width 70 height 28
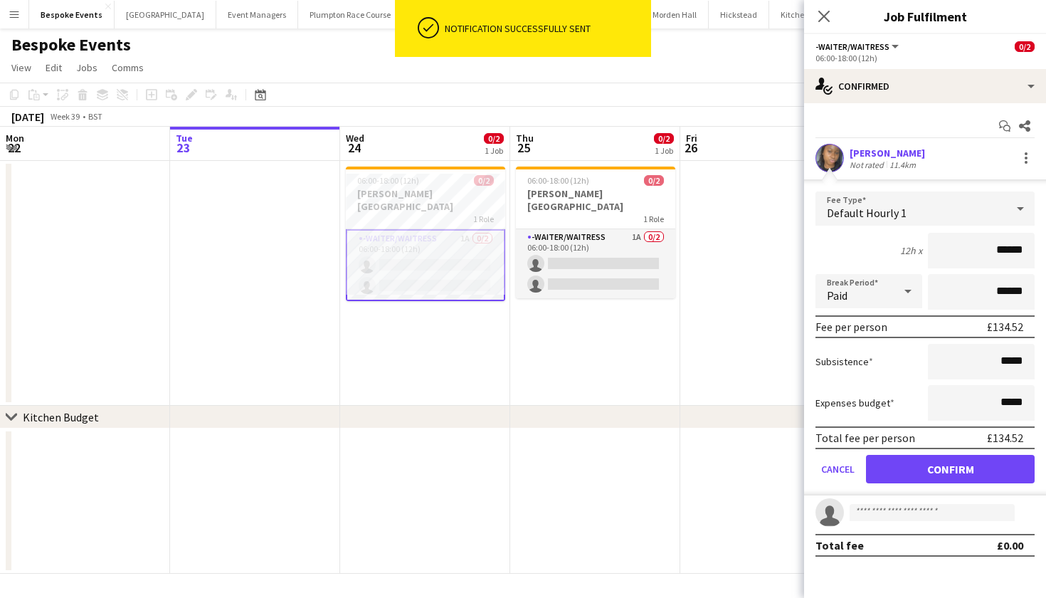
click at [610, 339] on app-date-cell "06:00-18:00 (12h) 0/2 [PERSON_NAME][GEOGRAPHIC_DATA] 1 Role -Waiter/Waitress 1A…" at bounding box center [595, 283] width 170 height 245
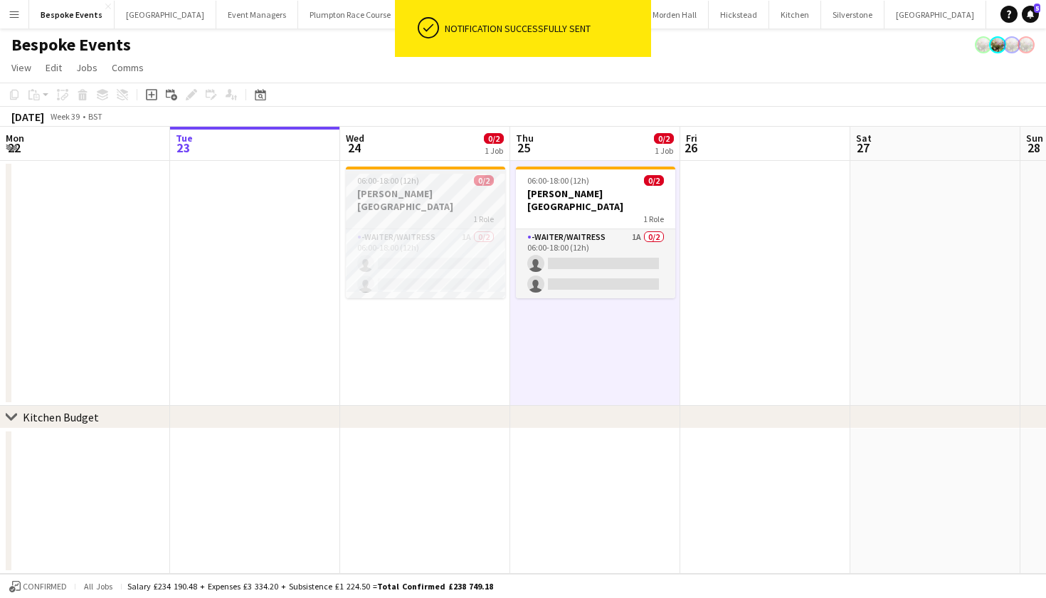
click at [401, 180] on span "06:00-18:00 (12h)" at bounding box center [388, 180] width 62 height 11
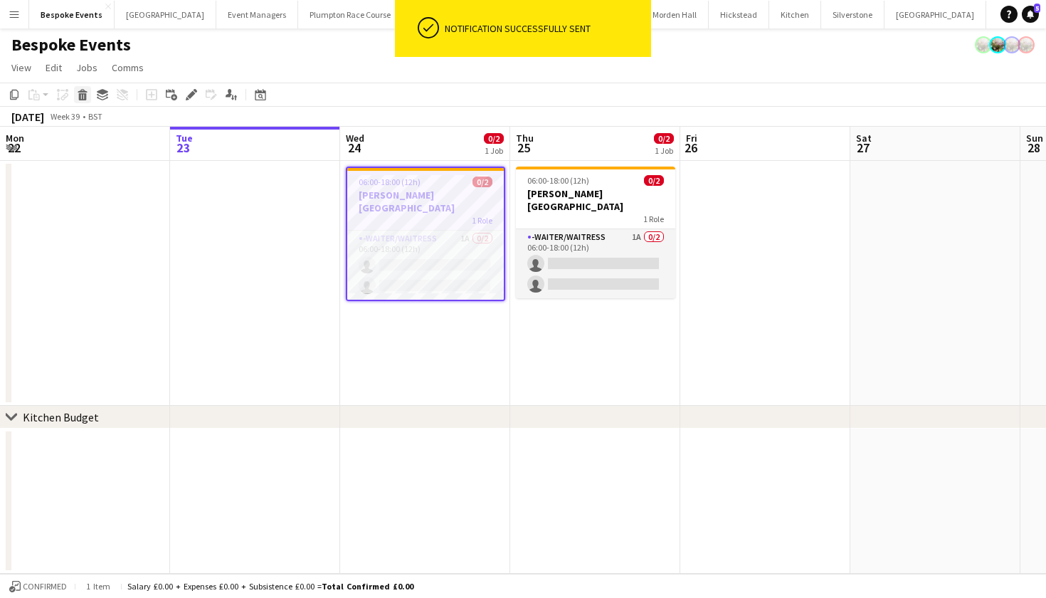
click at [78, 97] on icon "Delete" at bounding box center [82, 94] width 11 height 11
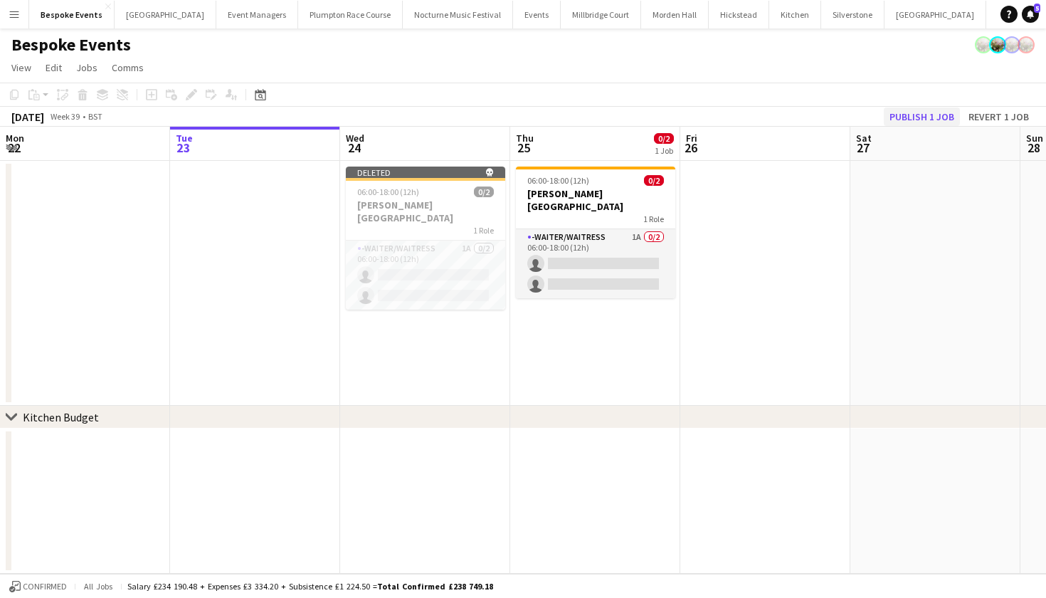
click at [922, 117] on button "Publish 1 job" at bounding box center [922, 116] width 76 height 18
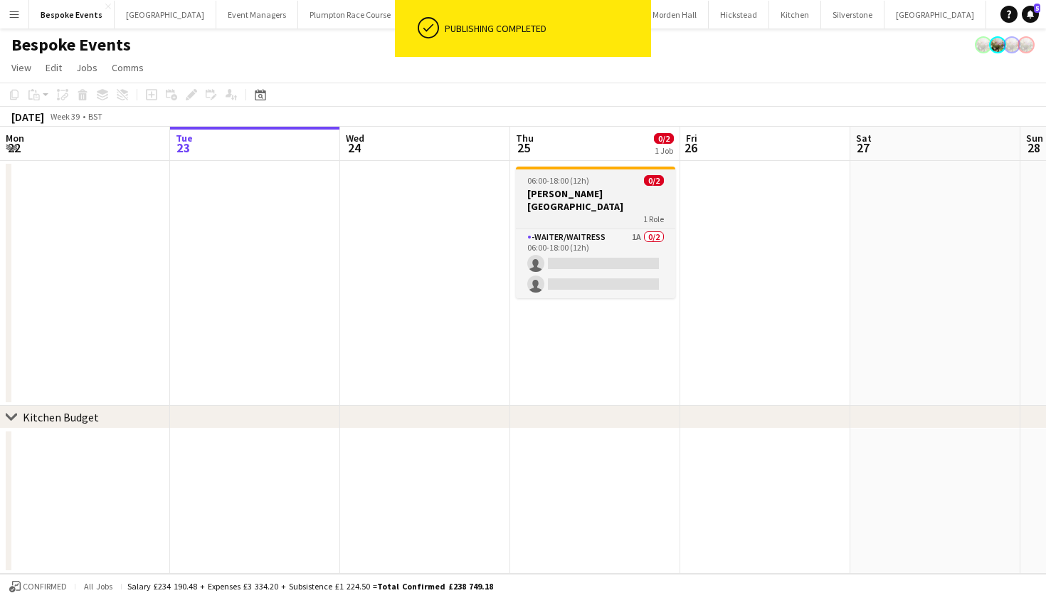
click at [599, 180] on div "06:00-18:00 (12h) 0/2" at bounding box center [595, 180] width 159 height 11
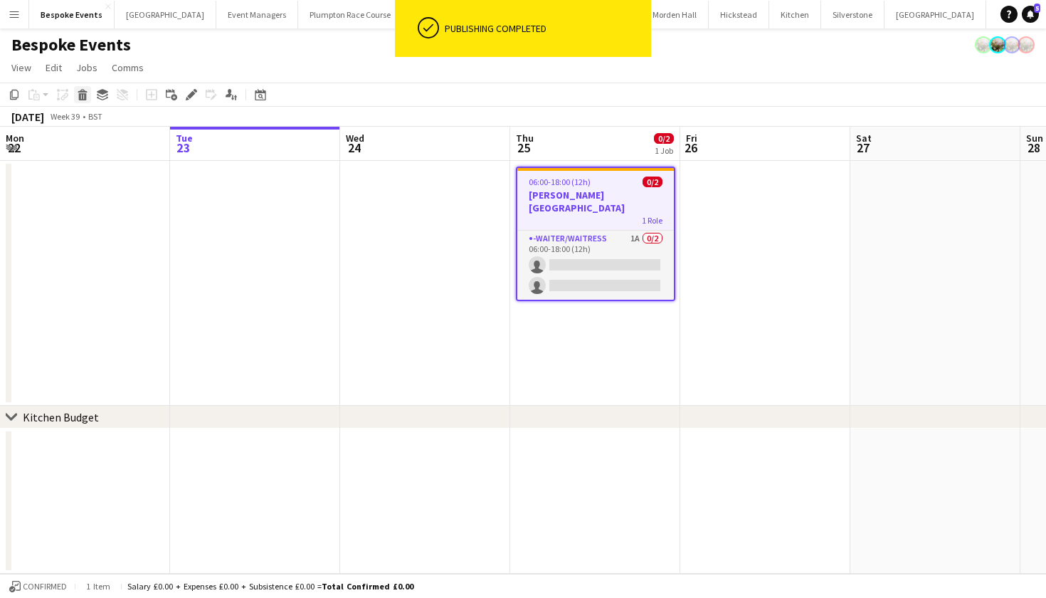
click at [79, 95] on icon at bounding box center [83, 96] width 8 height 7
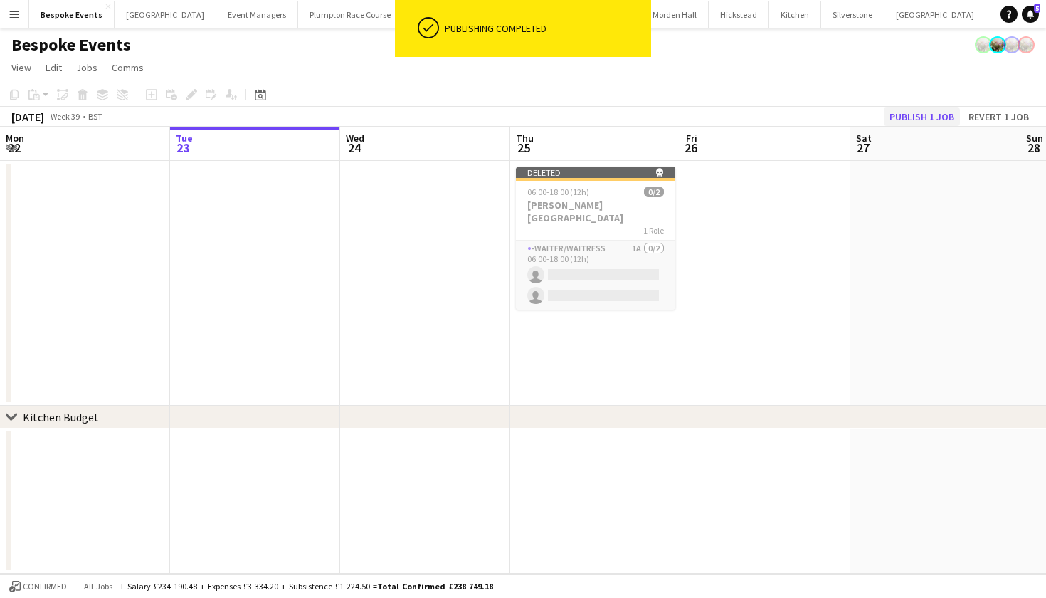
click at [941, 116] on button "Publish 1 job" at bounding box center [922, 116] width 76 height 18
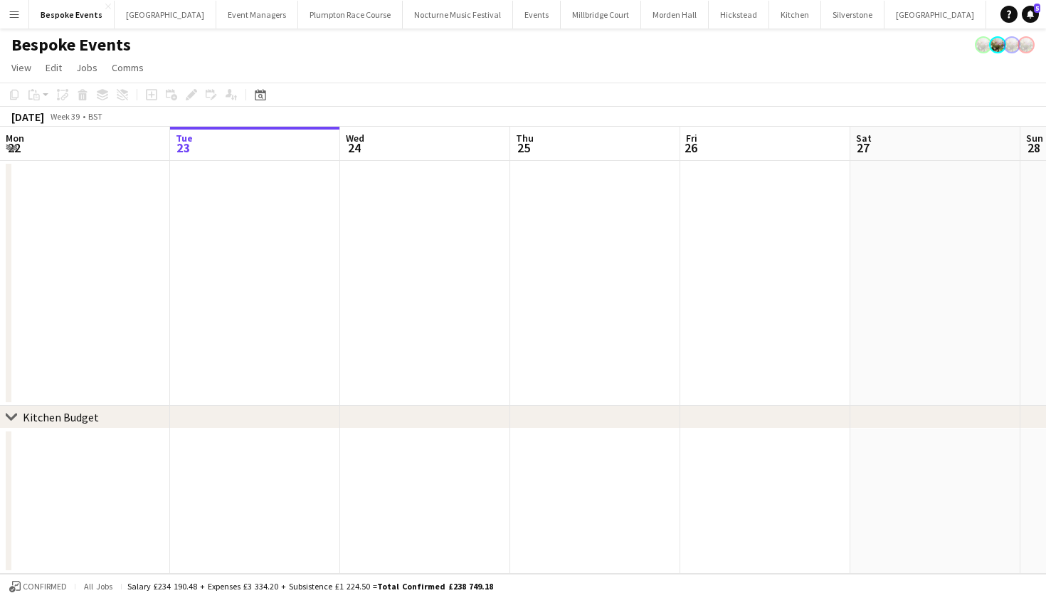
click at [301, 239] on app-date-cell at bounding box center [255, 283] width 170 height 245
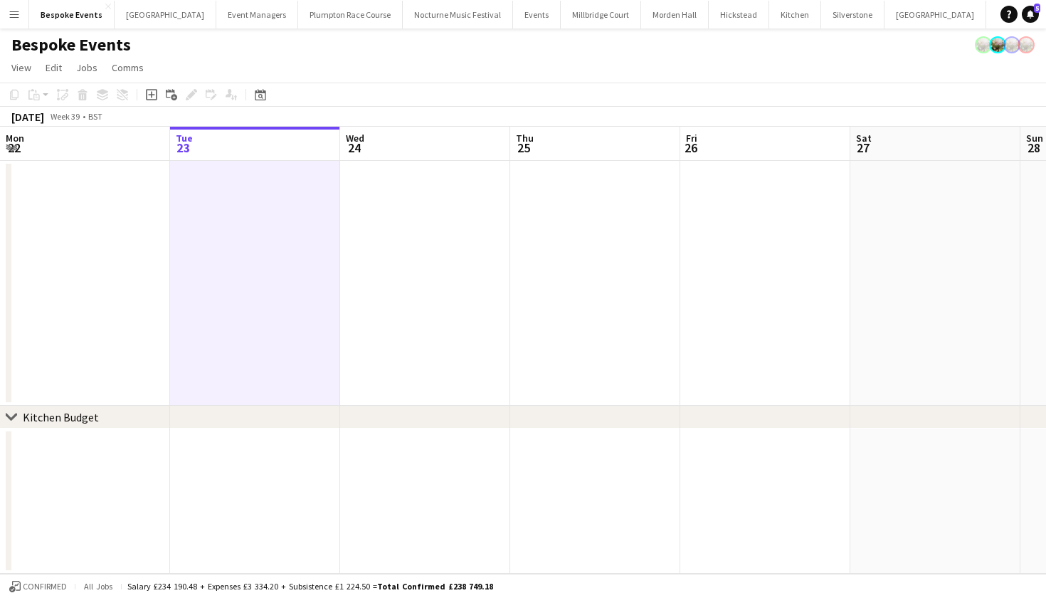
click at [366, 242] on app-date-cell at bounding box center [425, 283] width 170 height 245
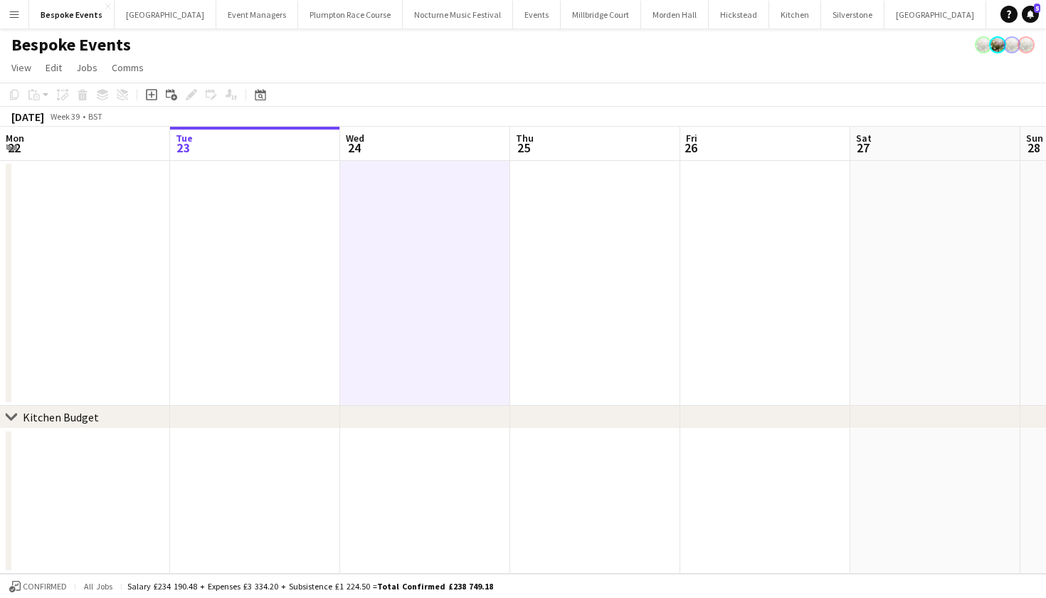
click at [11, 10] on app-icon "Menu" at bounding box center [14, 14] width 11 height 11
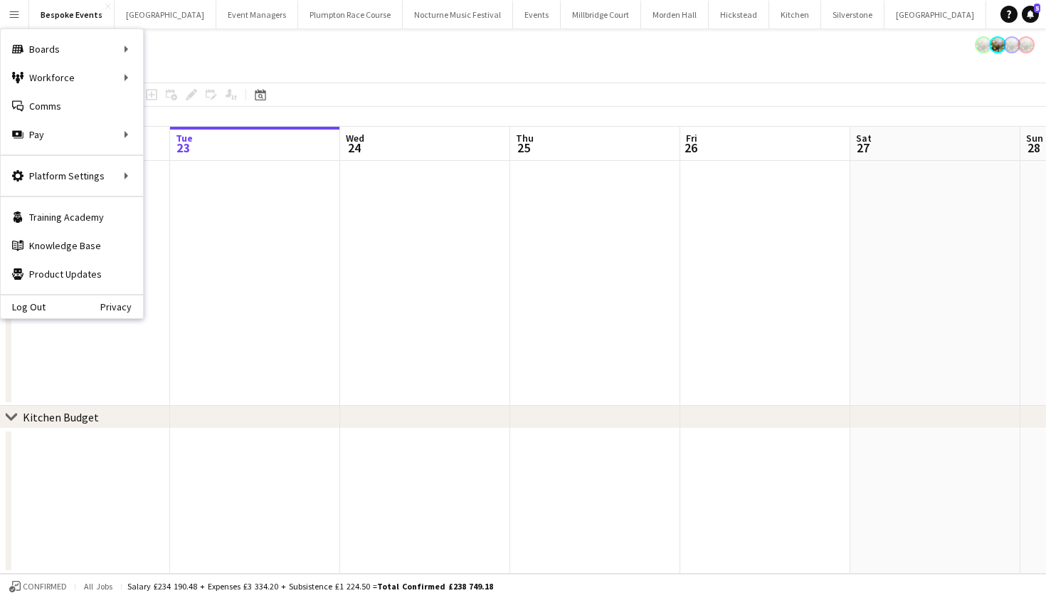
click at [319, 53] on div "Bespoke Events" at bounding box center [523, 41] width 1046 height 27
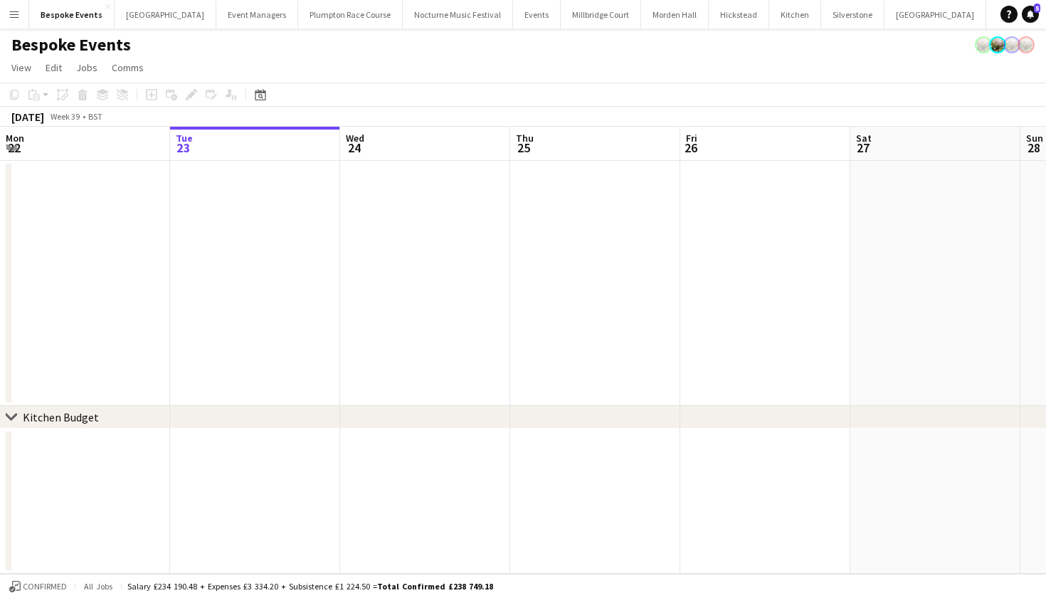
click at [281, 351] on app-date-cell at bounding box center [255, 283] width 170 height 245
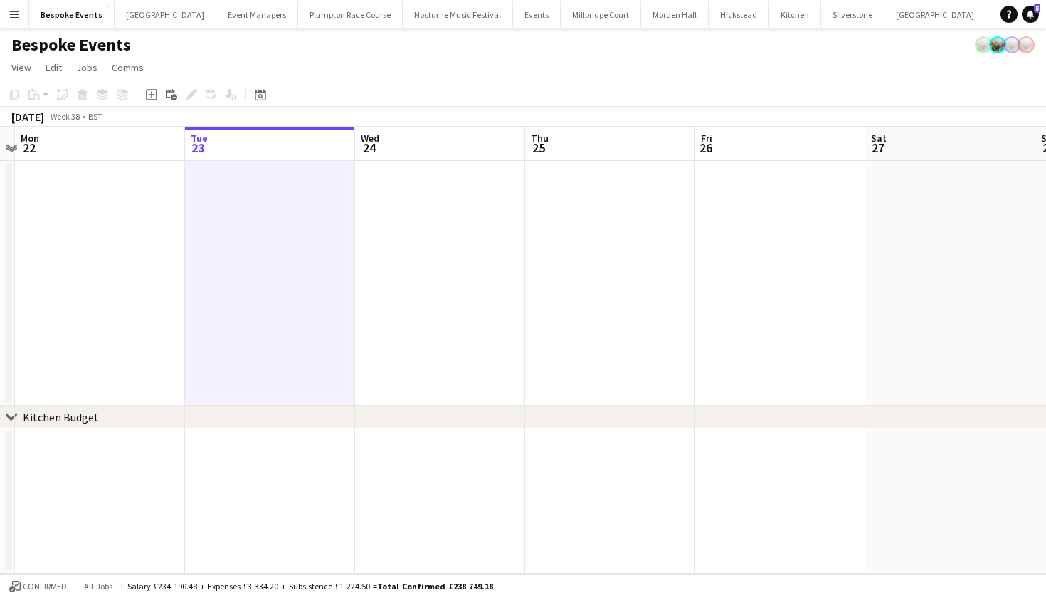
scroll to position [0, 378]
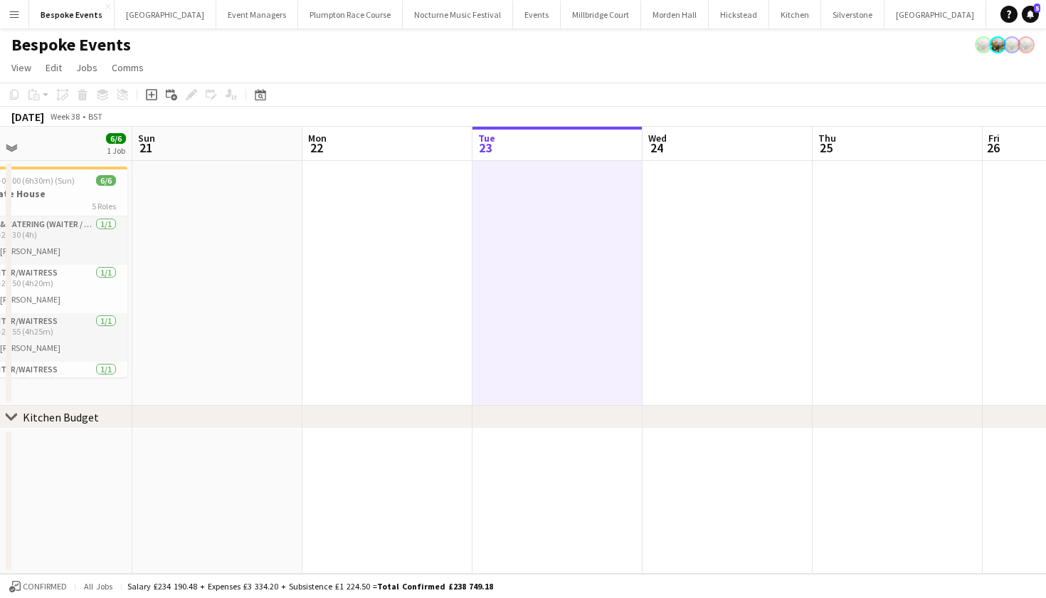
click at [9, 2] on button "Menu" at bounding box center [14, 14] width 28 height 28
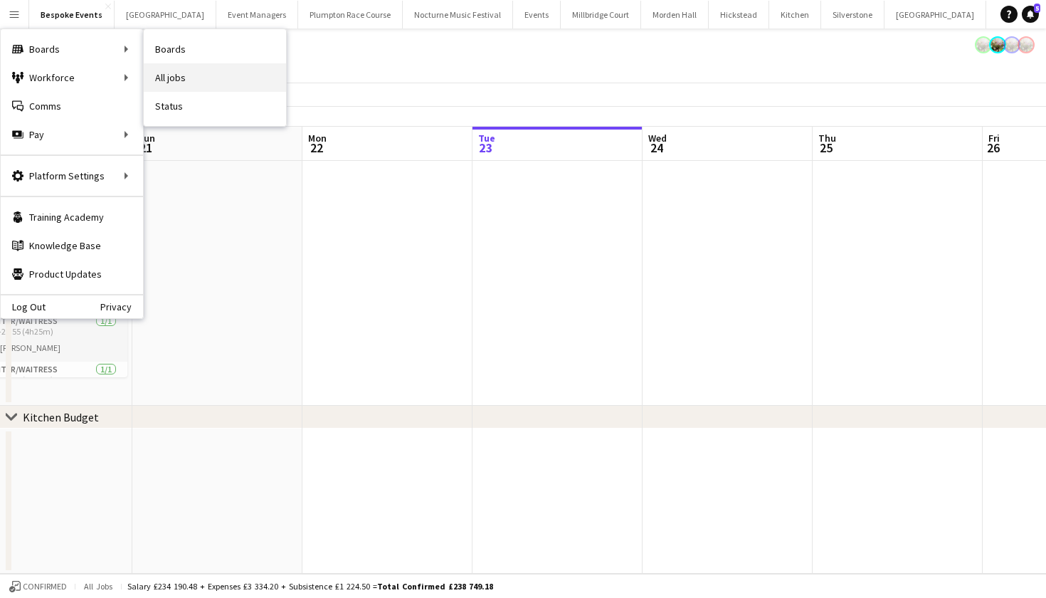
click at [171, 82] on link "All jobs" at bounding box center [215, 77] width 142 height 28
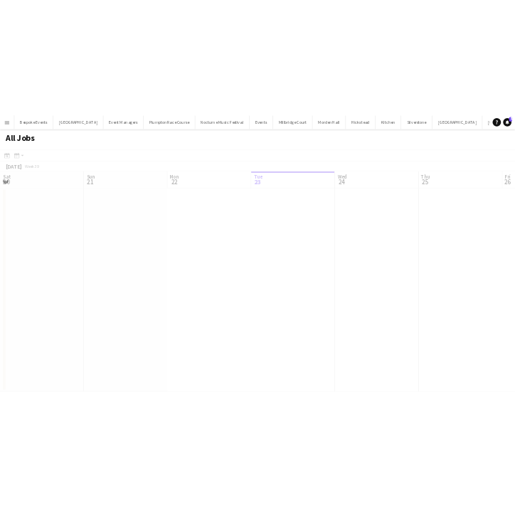
scroll to position [0, 340]
